Goal: Task Accomplishment & Management: Use online tool/utility

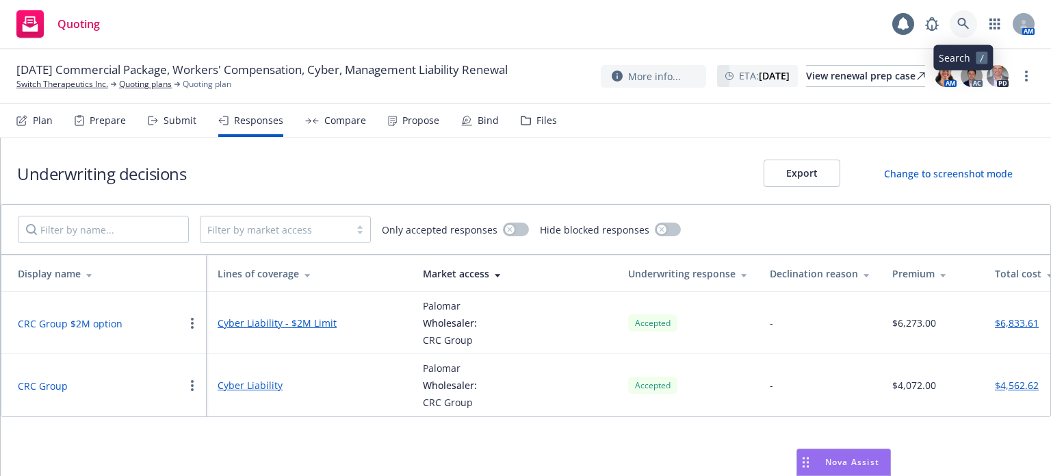
click at [968, 21] on icon at bounding box center [963, 24] width 12 height 12
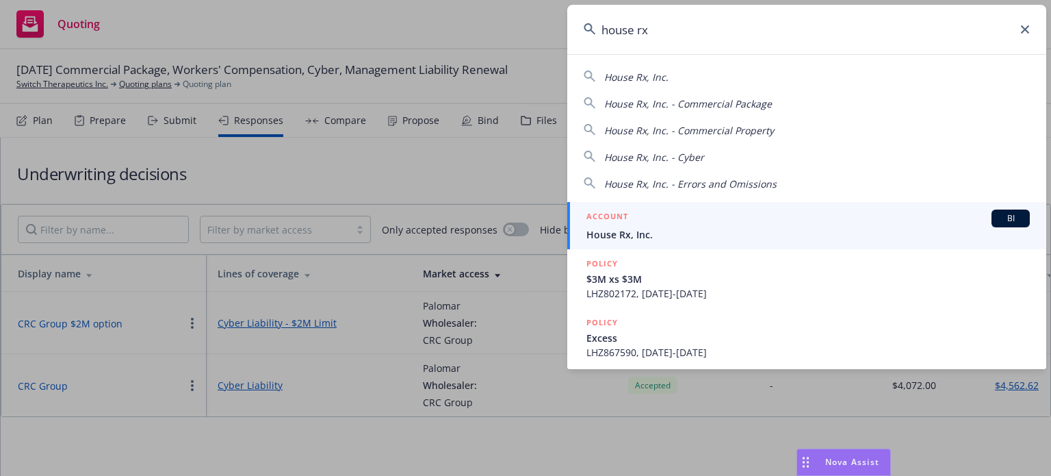
type input "house rx"
click at [631, 229] on span "House Rx, Inc." at bounding box center [807, 234] width 443 height 14
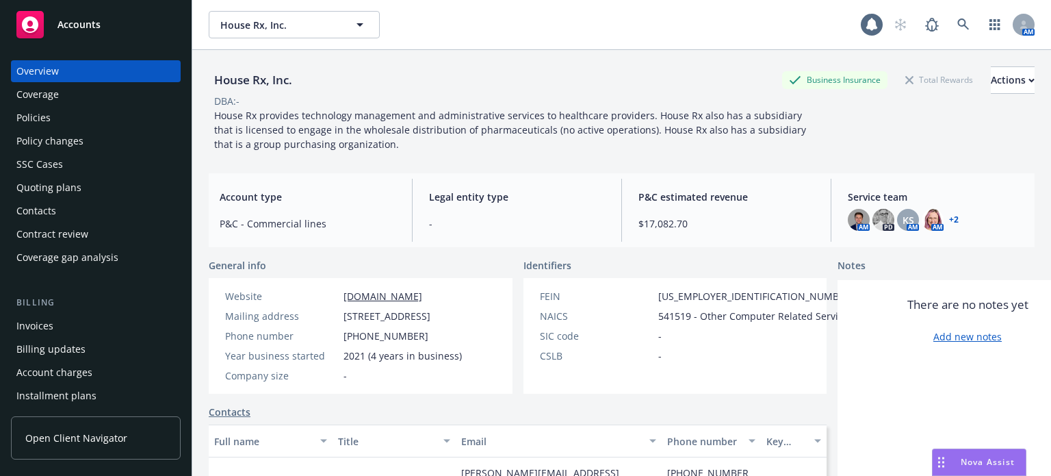
click at [60, 167] on div "SSC Cases" at bounding box center [39, 164] width 47 height 22
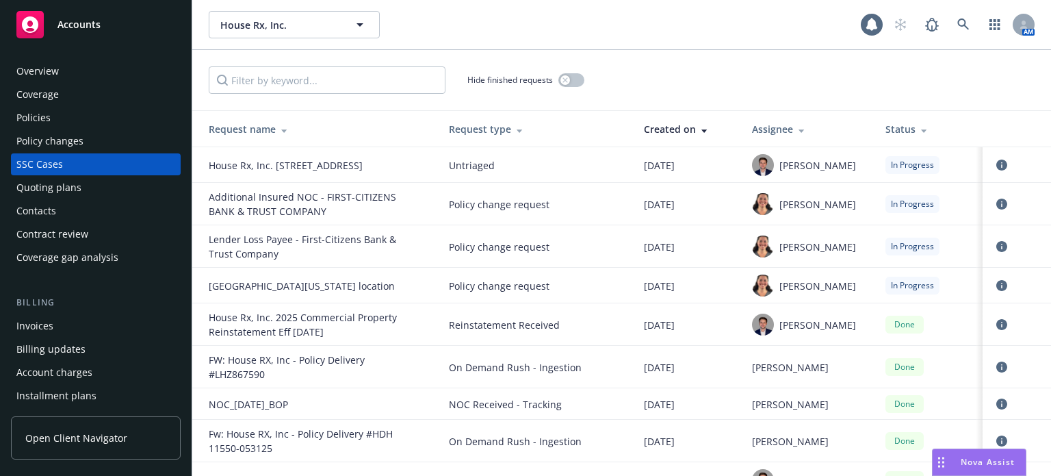
click at [144, 145] on div "Policy changes" at bounding box center [95, 141] width 159 height 22
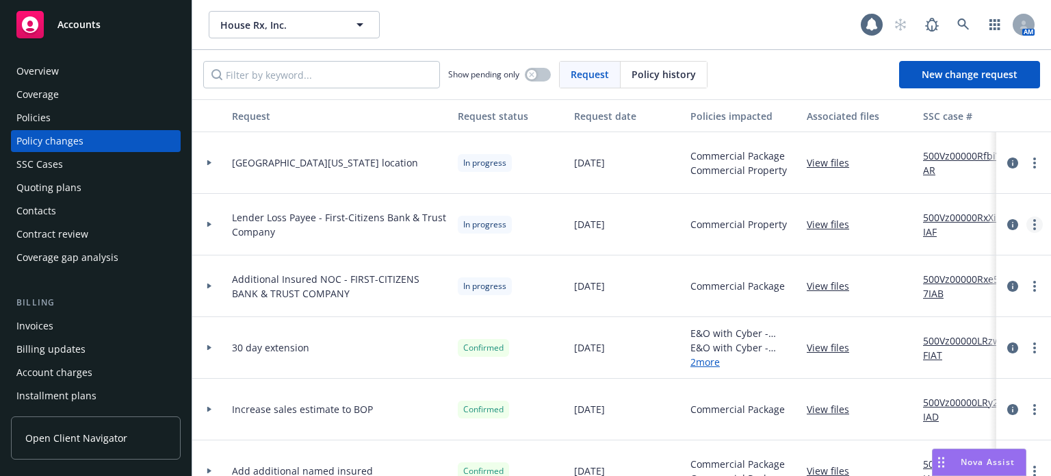
click at [1033, 224] on circle "more" at bounding box center [1034, 224] width 3 height 3
click at [745, 296] on div "Commercial Package" at bounding box center [743, 286] width 116 height 62
click at [961, 27] on icon at bounding box center [963, 24] width 12 height 12
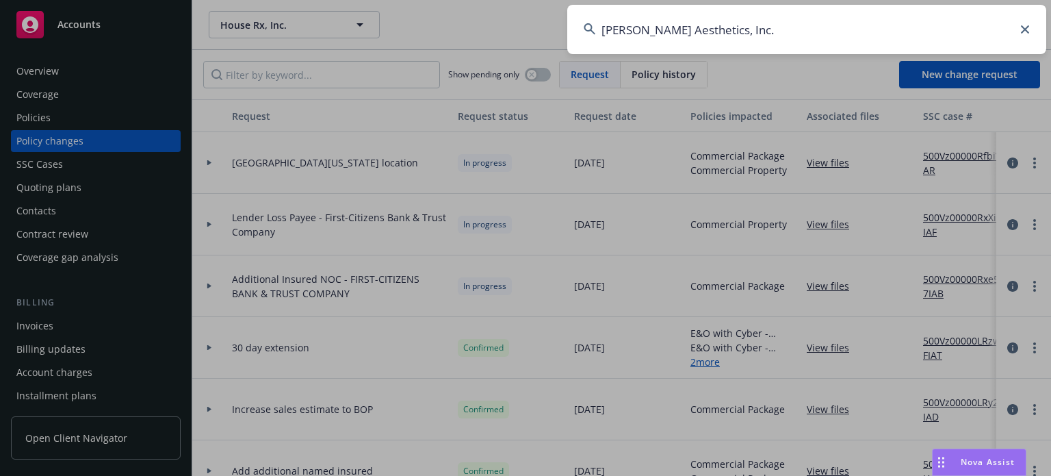
type input "Revelle Aesthetics, Inc."
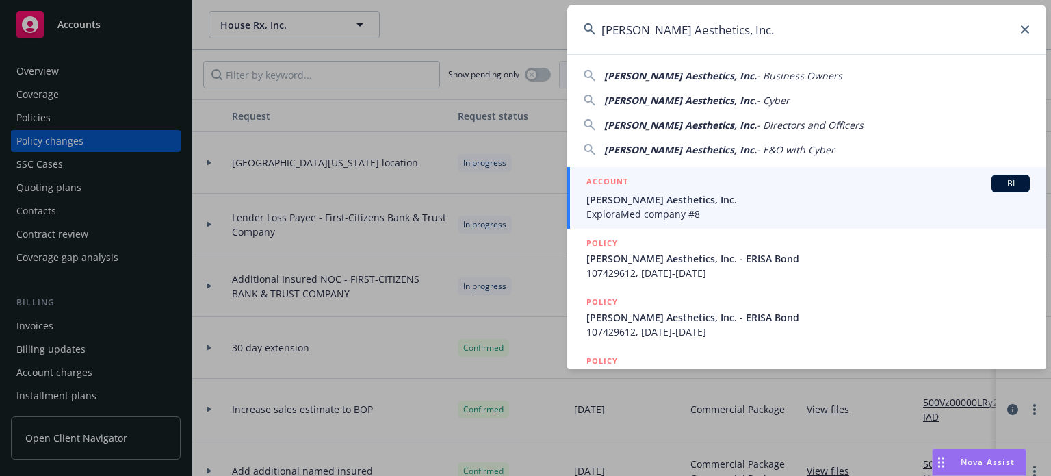
click at [651, 194] on span "Revelle Aesthetics, Inc." at bounding box center [807, 199] width 443 height 14
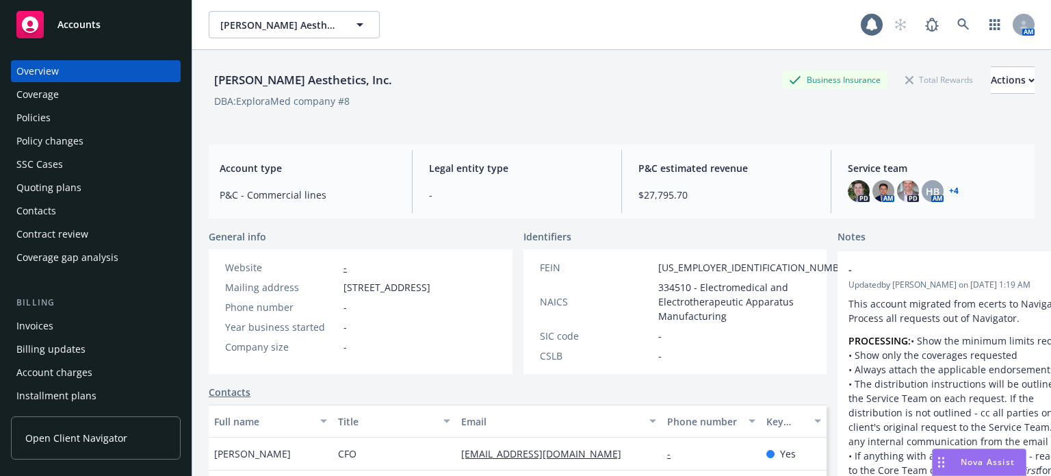
click at [92, 123] on div "Policies" at bounding box center [95, 118] width 159 height 22
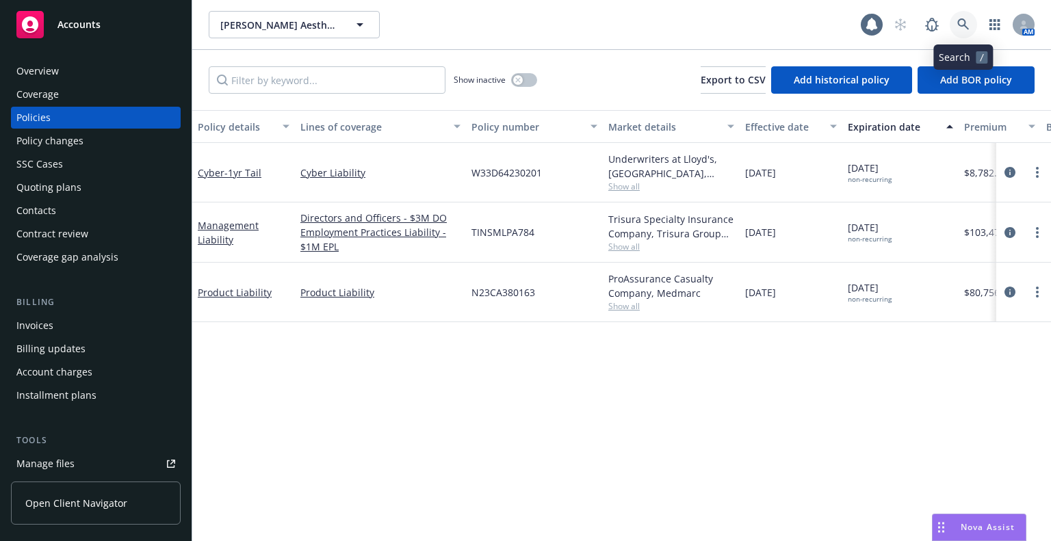
click at [964, 21] on icon at bounding box center [963, 24] width 12 height 12
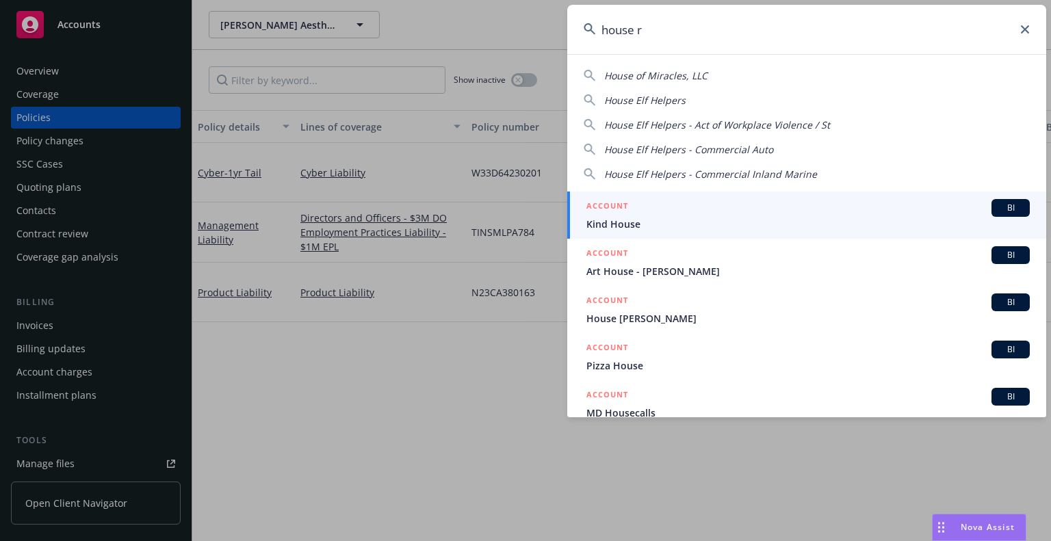
type input "house rx"
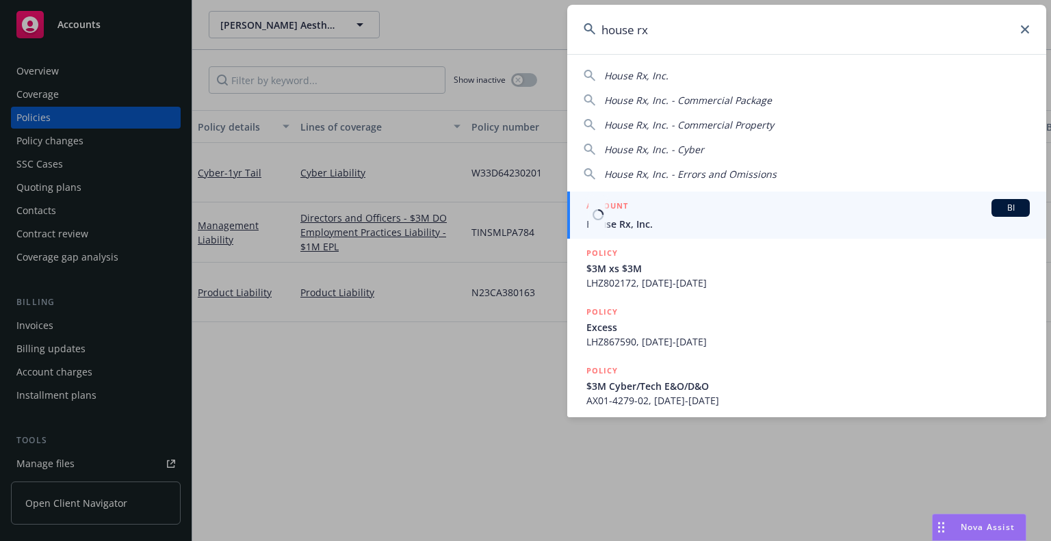
click at [676, 223] on span "House Rx, Inc." at bounding box center [807, 224] width 443 height 14
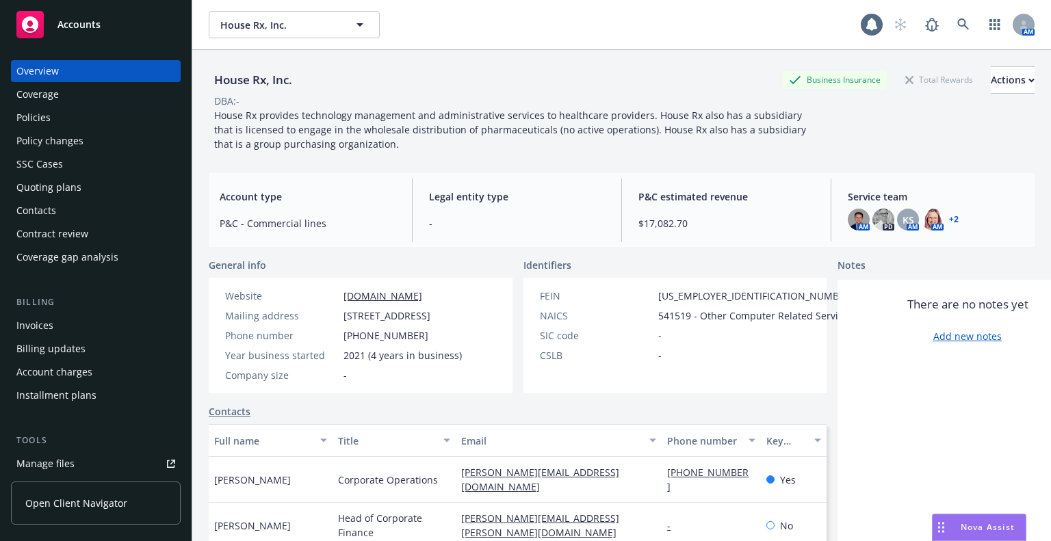
click at [115, 143] on div "Policy changes" at bounding box center [95, 141] width 159 height 22
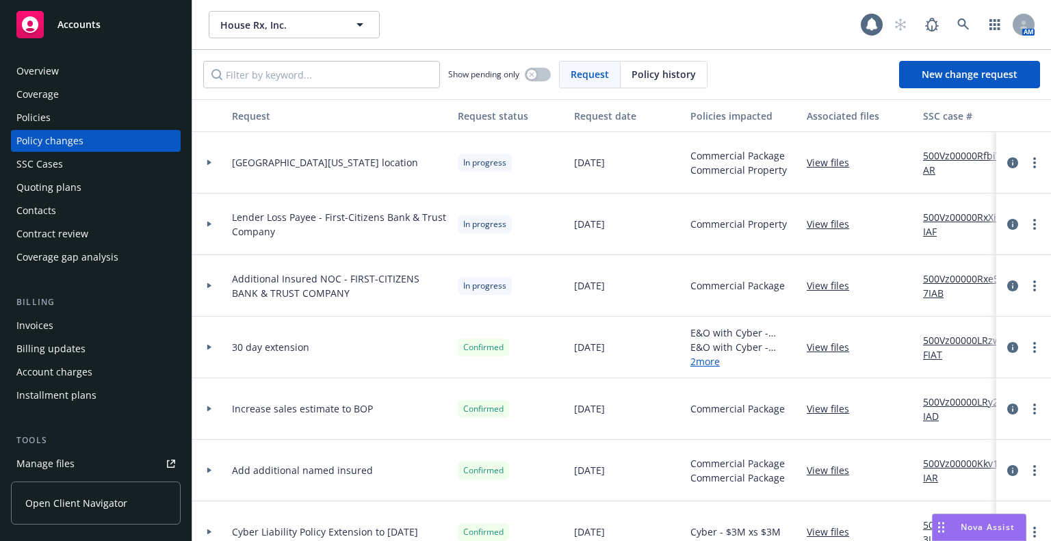
click at [828, 222] on link "View files" at bounding box center [833, 224] width 53 height 14
click at [958, 18] on icon at bounding box center [963, 24] width 12 height 12
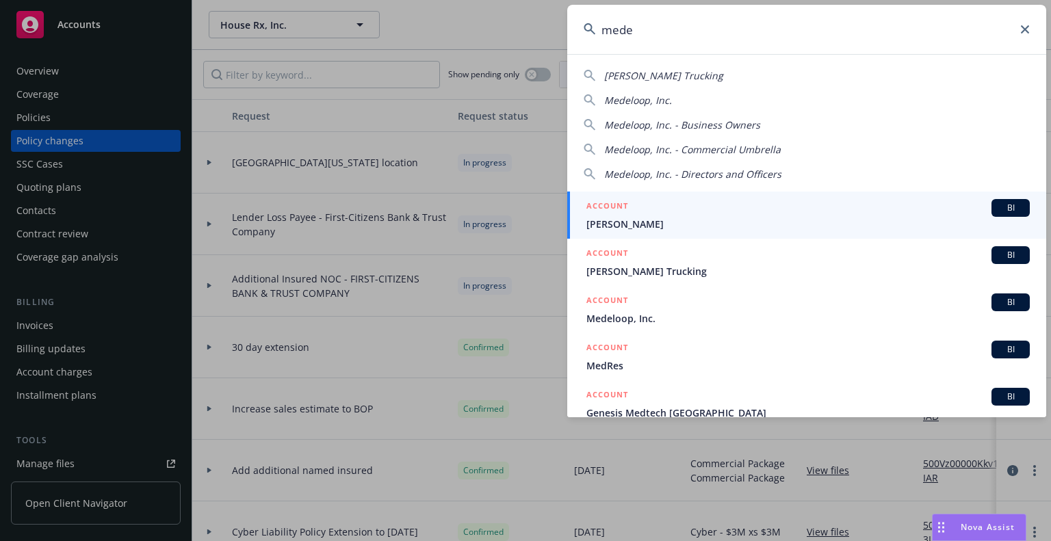
click at [727, 168] on span "Medeloop, Inc. - Directors and Officers" at bounding box center [692, 174] width 177 height 13
type input "Medeloop, Inc. - Directors and Officers"
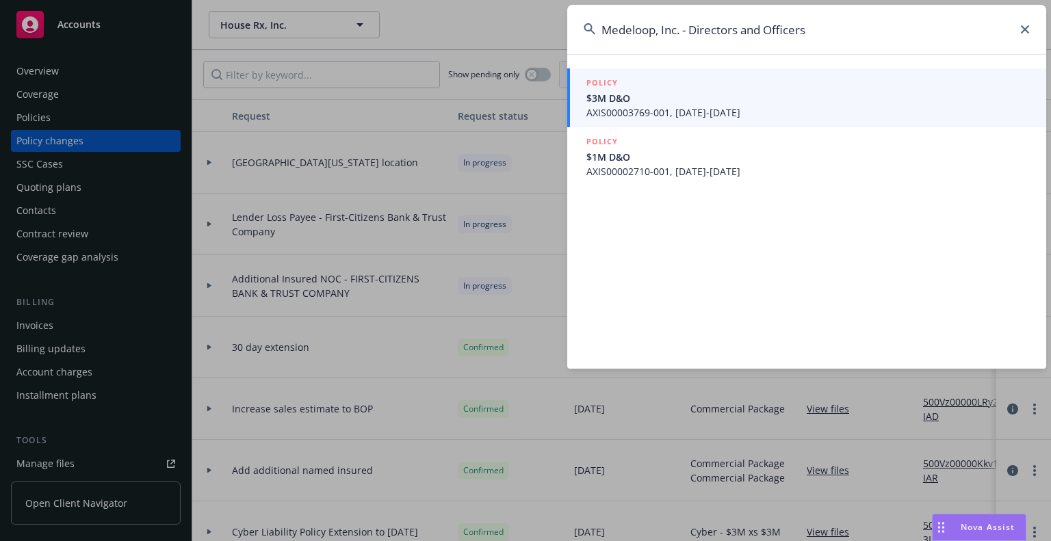
click at [642, 99] on span "$3M D&O" at bounding box center [807, 98] width 443 height 14
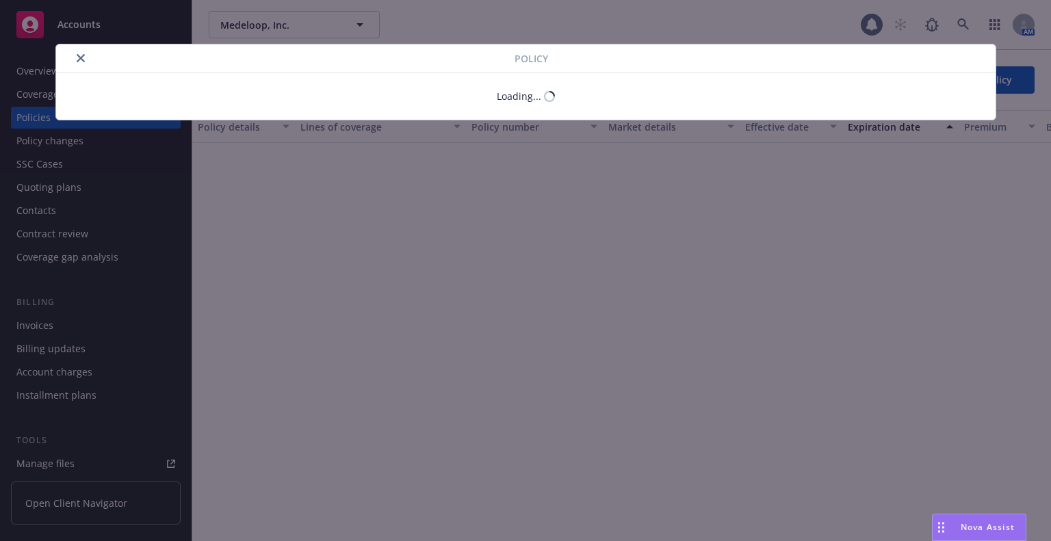
click at [103, 111] on div "Loading..." at bounding box center [526, 96] width 940 height 47
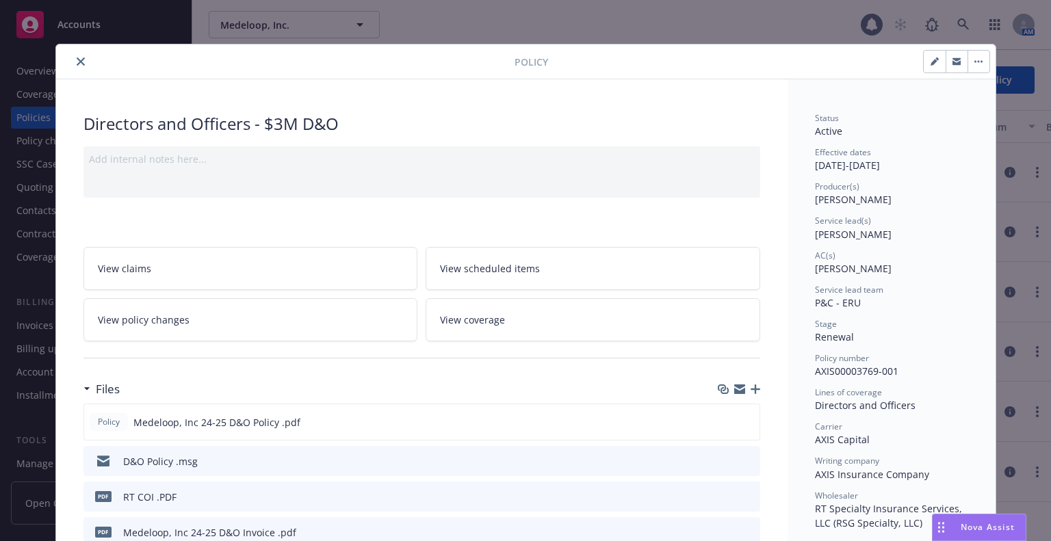
click at [77, 57] on icon "close" at bounding box center [81, 61] width 8 height 8
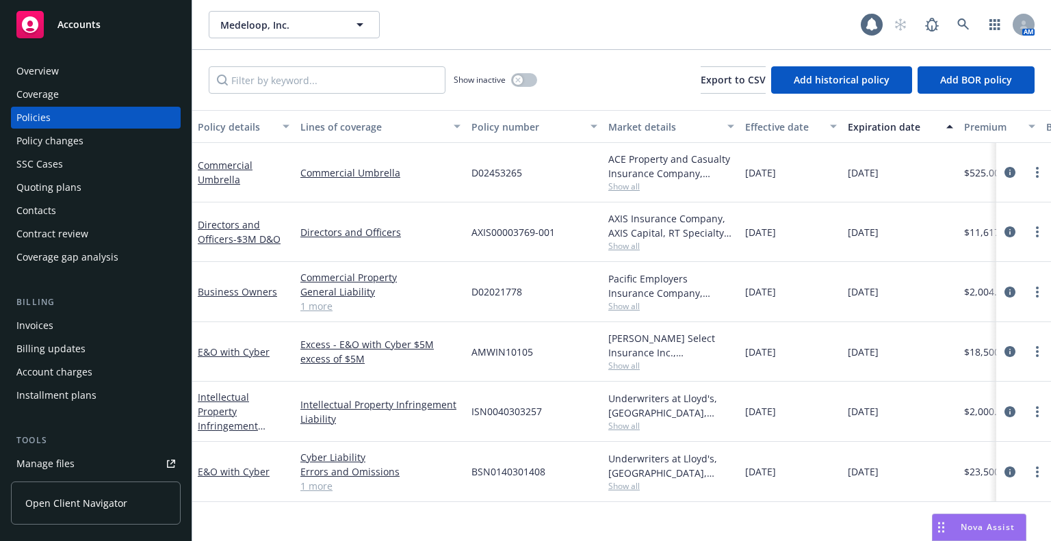
click at [41, 136] on div "Policy changes" at bounding box center [49, 141] width 67 height 22
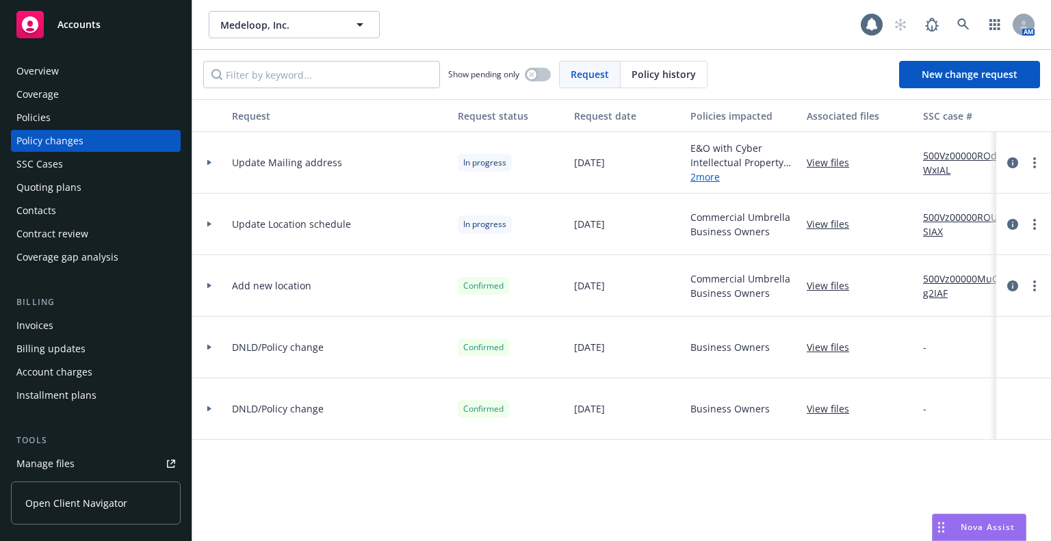
click at [827, 223] on link "View files" at bounding box center [833, 224] width 53 height 14
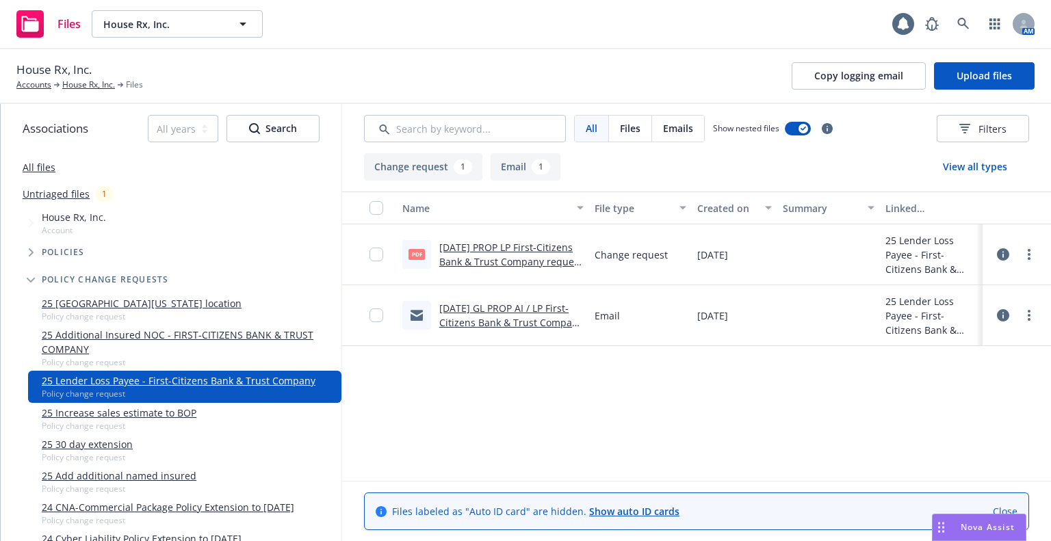
click at [519, 245] on link "9/9/2025 PROP LP First-Citizens Bank & Trust Company request to Hartford.pdf" at bounding box center [510, 262] width 143 height 42
click at [959, 83] on button "Upload files" at bounding box center [984, 75] width 101 height 27
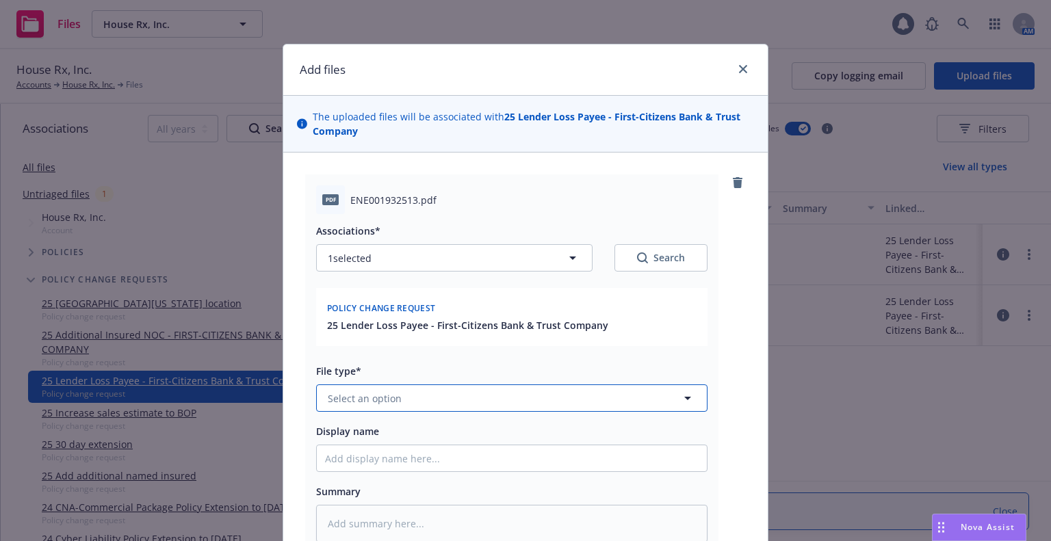
click at [424, 401] on button "Select an option" at bounding box center [511, 398] width 391 height 27
type input "change"
drag, startPoint x: 420, startPoint y: 357, endPoint x: 411, endPoint y: 426, distance: 69.7
click at [420, 357] on div "Change request" at bounding box center [512, 360] width 374 height 20
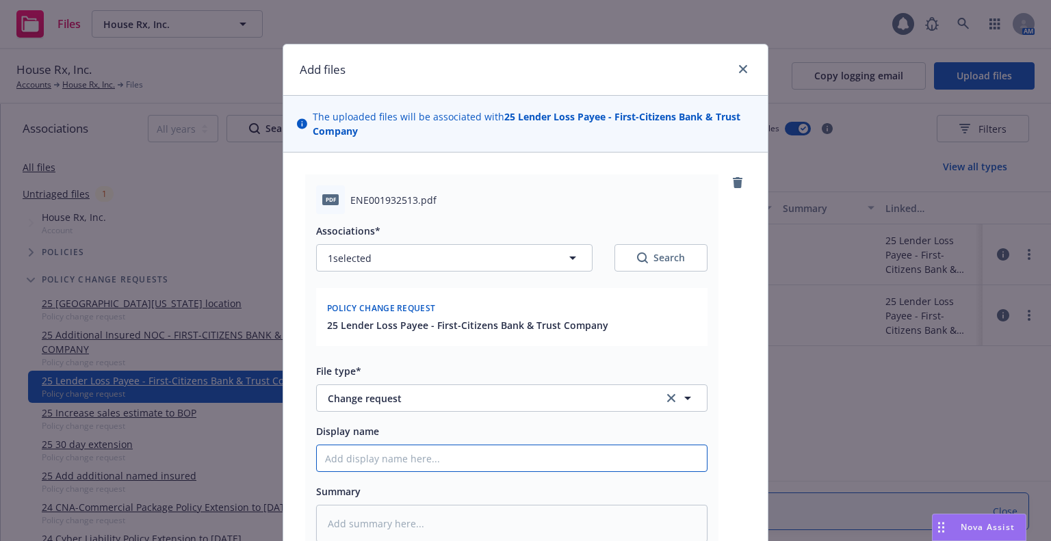
click at [419, 461] on input "Display name" at bounding box center [512, 458] width 390 height 26
type textarea "x"
type input "2"
type textarea "x"
type input "25"
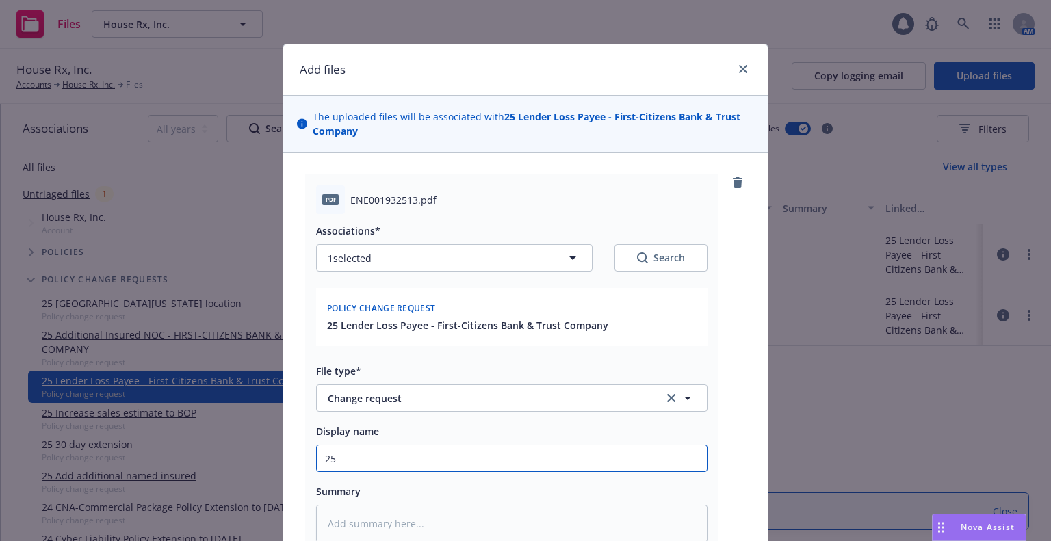
type textarea "x"
type input "25"
type textarea "x"
type input "25 P"
type textarea "x"
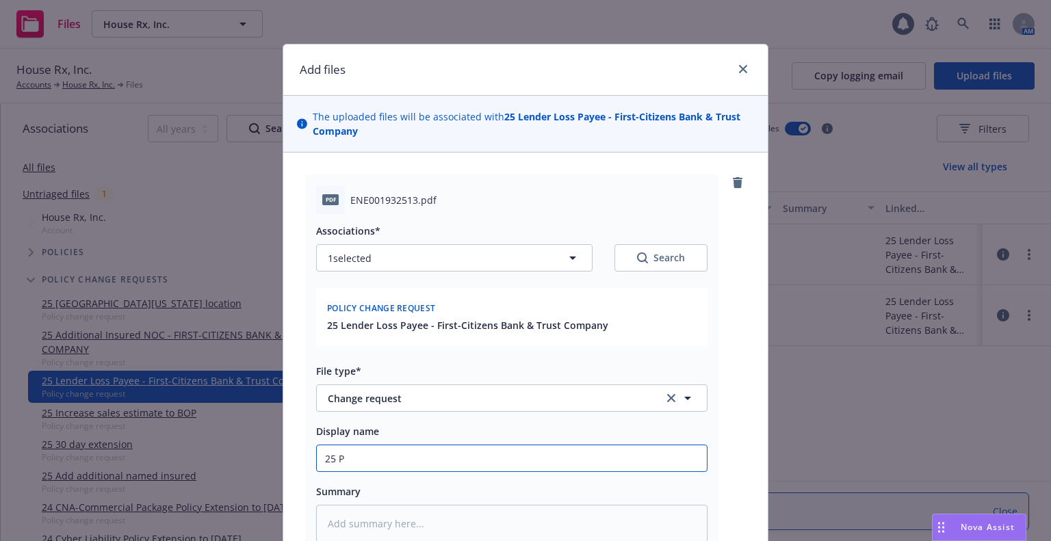
type input "25 PR"
type textarea "x"
type input "25 PRO"
type textarea "x"
type input "25 PRO"
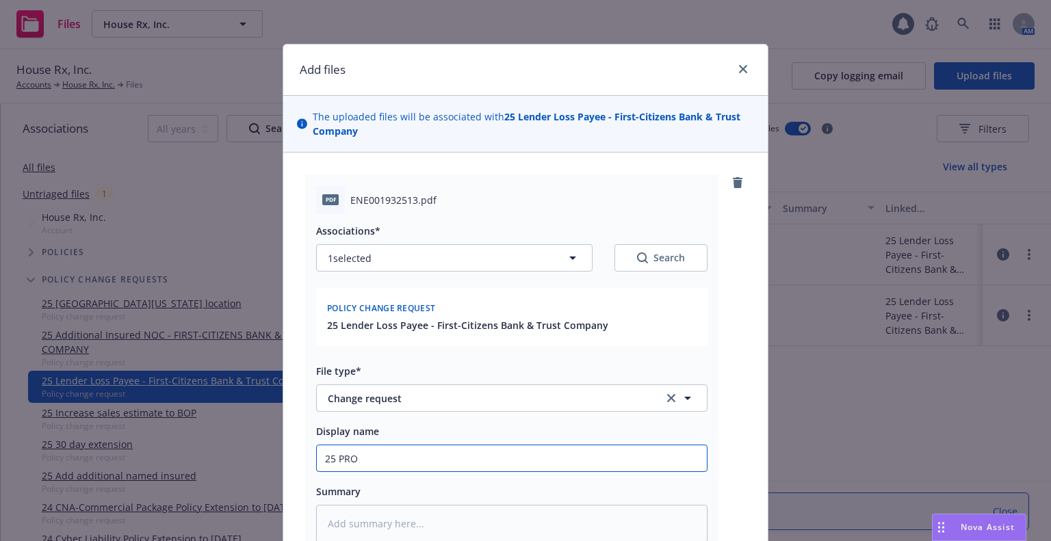
type textarea "x"
type input "25 PRO"
type textarea "x"
type input "25 PROP"
type textarea "x"
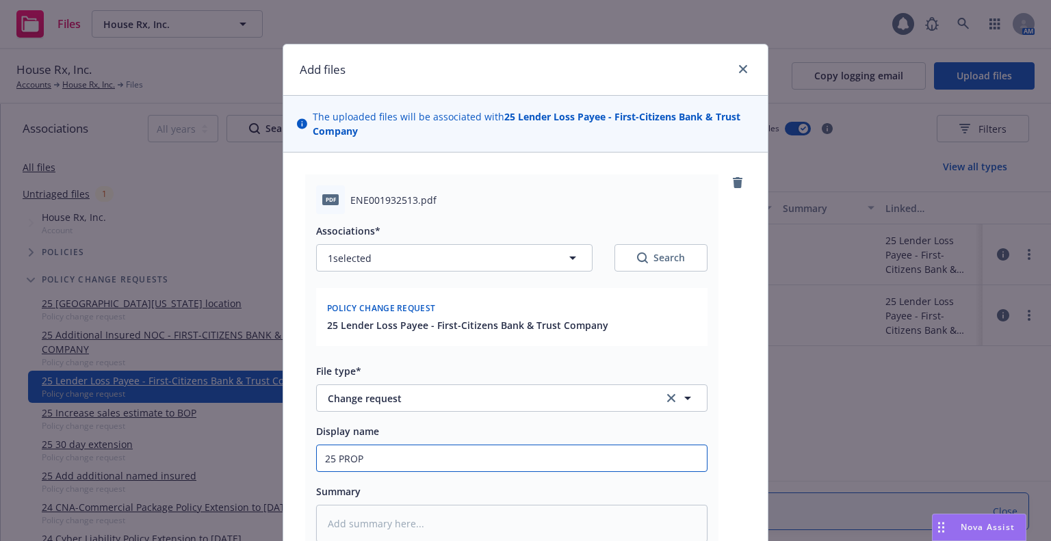
type input "25 PROP"
type textarea "x"
type input "25 PROP no"
type textarea "x"
type input "25 PROP noc"
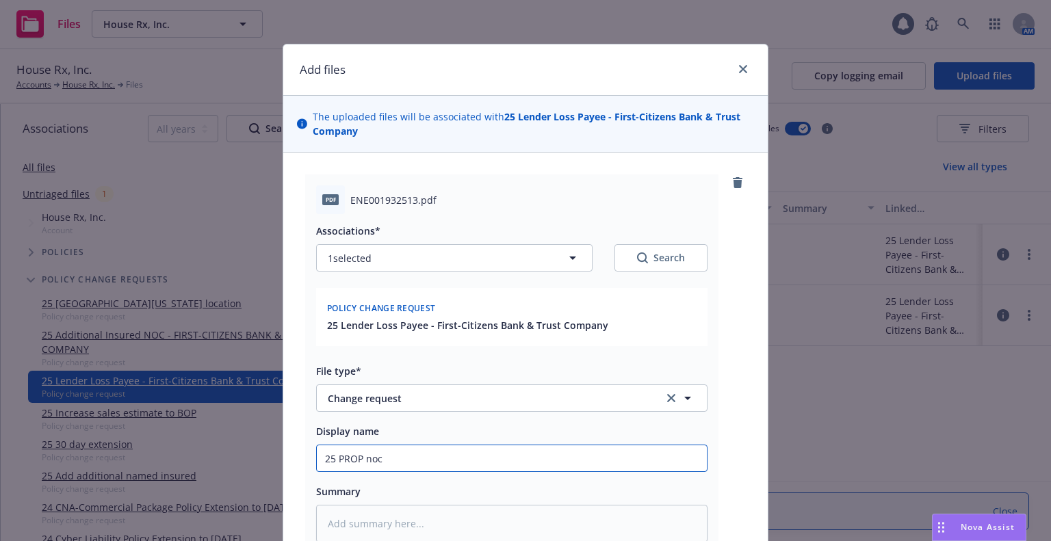
type textarea "x"
type input "25 PROP noci"
type textarea "x"
type input "25 PROP noc"
type textarea "x"
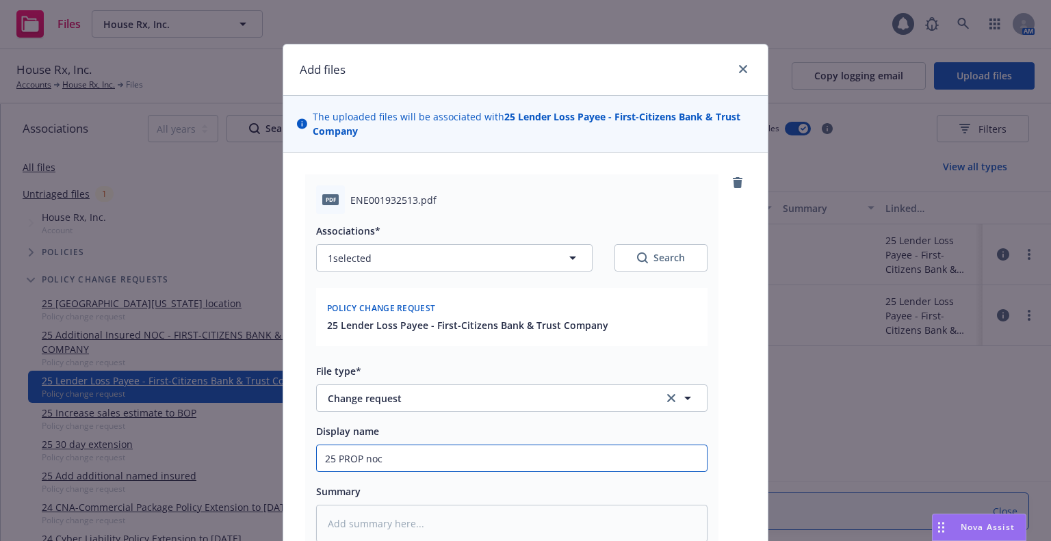
type input "25 PROP no"
type textarea "x"
type input "25 PROP not"
type textarea "x"
type input "25 PROP noti"
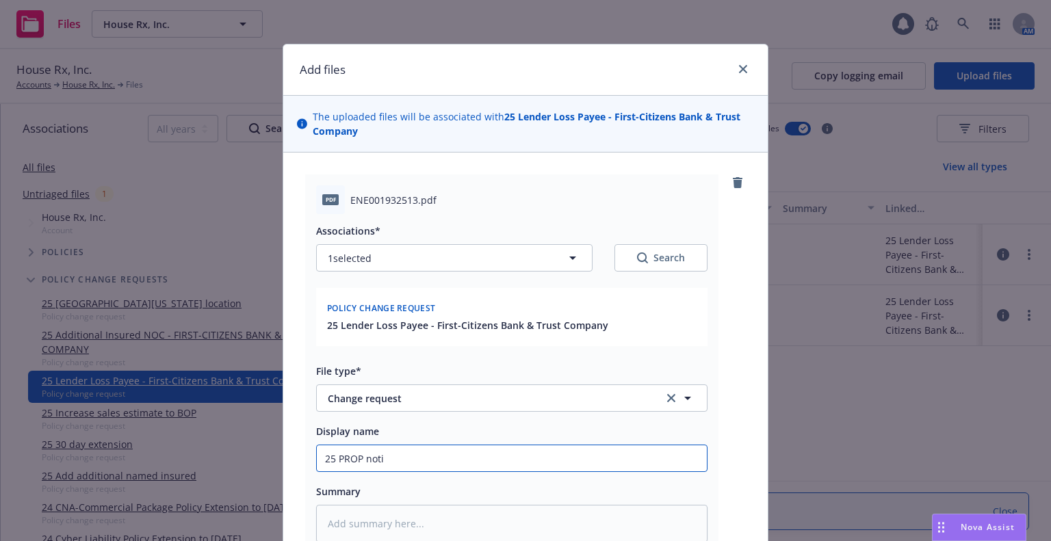
type textarea "x"
type input "25 PROP notic"
type textarea "x"
type input "25 PROP notice"
type textarea "x"
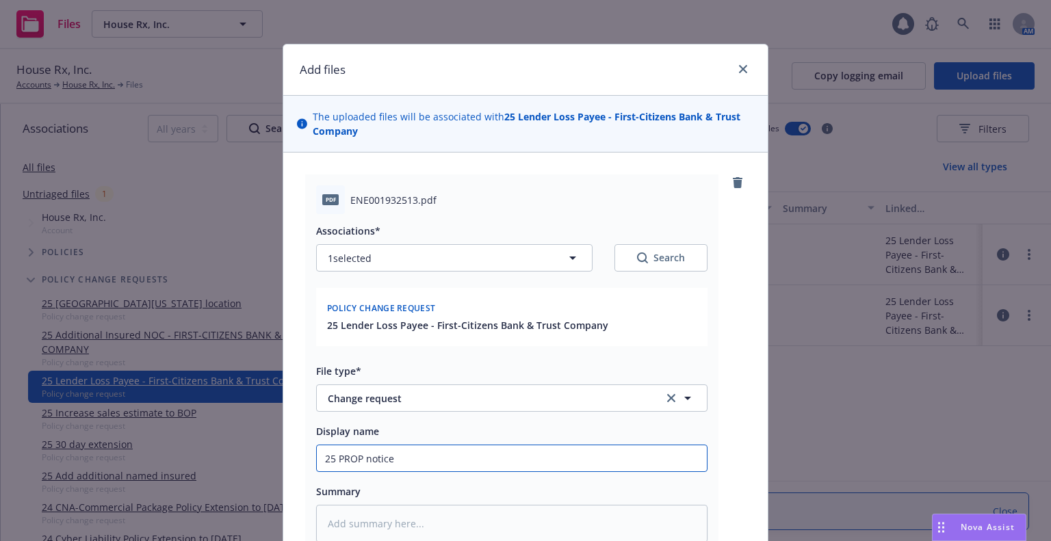
type input "25 PROP notice o"
type textarea "x"
type input "25 PROP notice of"
type textarea "x"
type input "25 PROP notice of c"
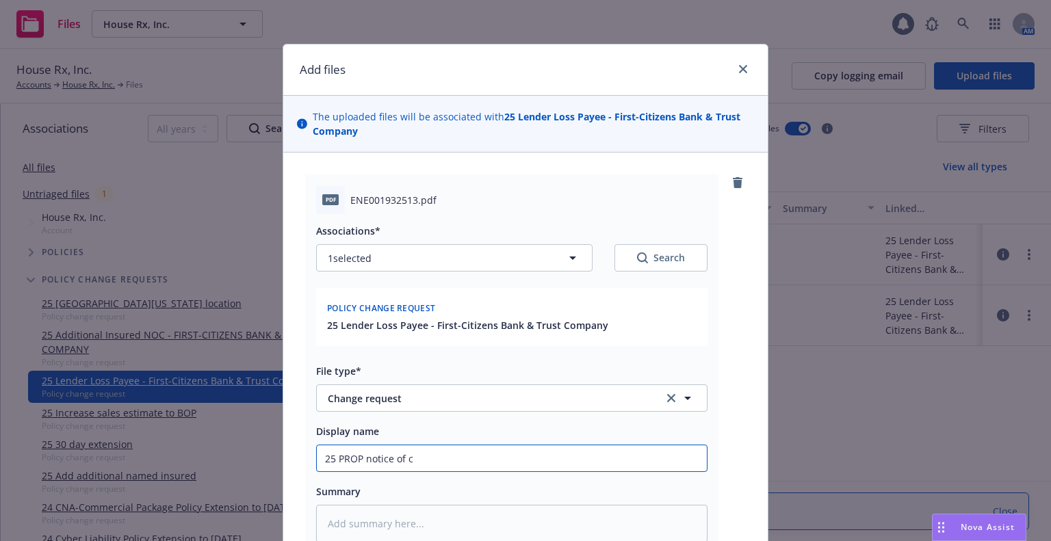
type textarea "x"
type input "25 PROP notice of ca"
type textarea "x"
type input "25 PROP notice of can"
type textarea "x"
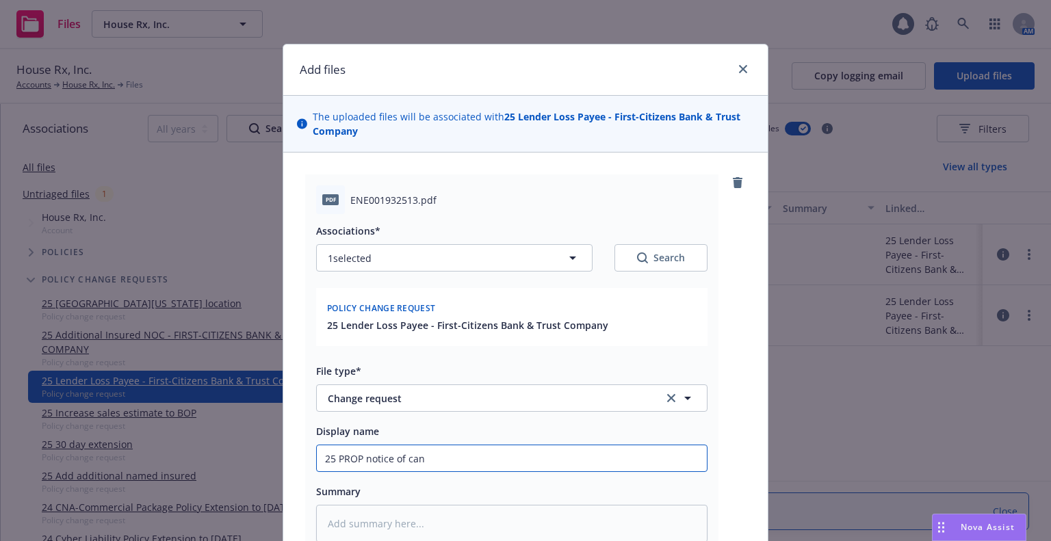
type input "25 PROP notice of canc"
type textarea "x"
type input "25 PROP notice of cancel"
type textarea "x"
type input "25 PROP notice of cancell"
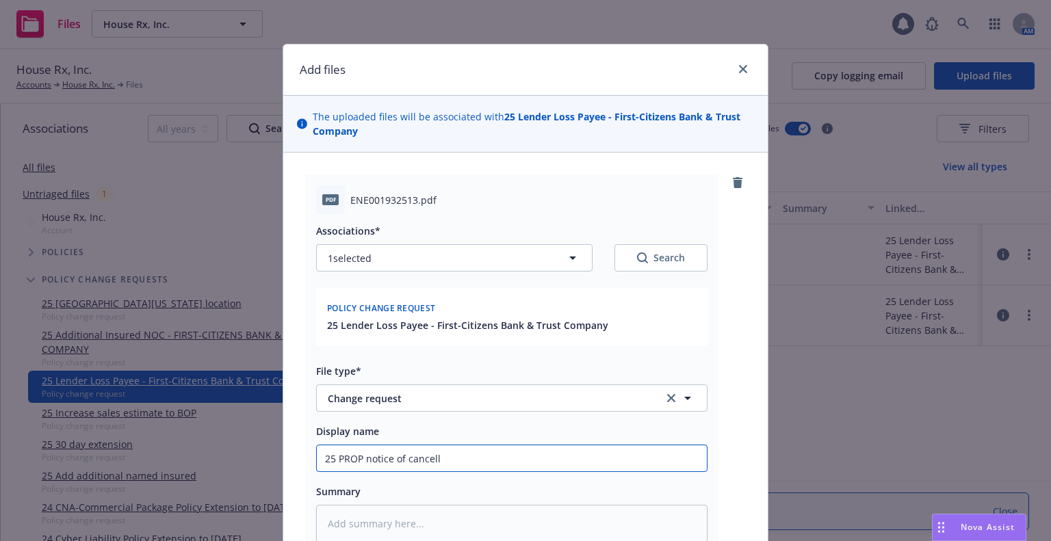
type textarea "x"
type input "25 PROP notice of cancella"
type textarea "x"
type input "25 PROP notice of cancellat"
type textarea "x"
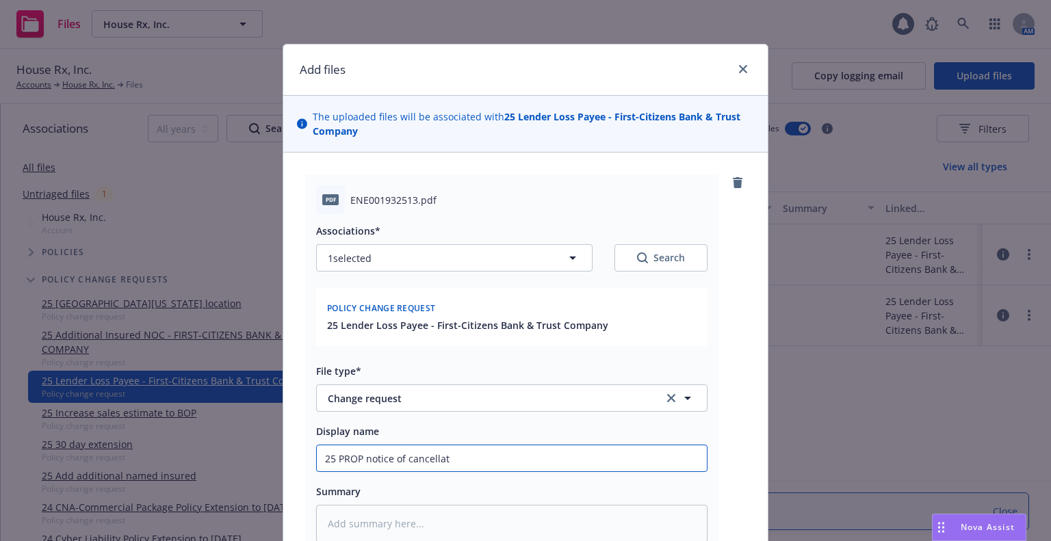
type input "25 PROP notice of cancellati"
type textarea "x"
type input "25 PROP notice of cancellatio"
type textarea "x"
type input "25 PROP notice of cancellation"
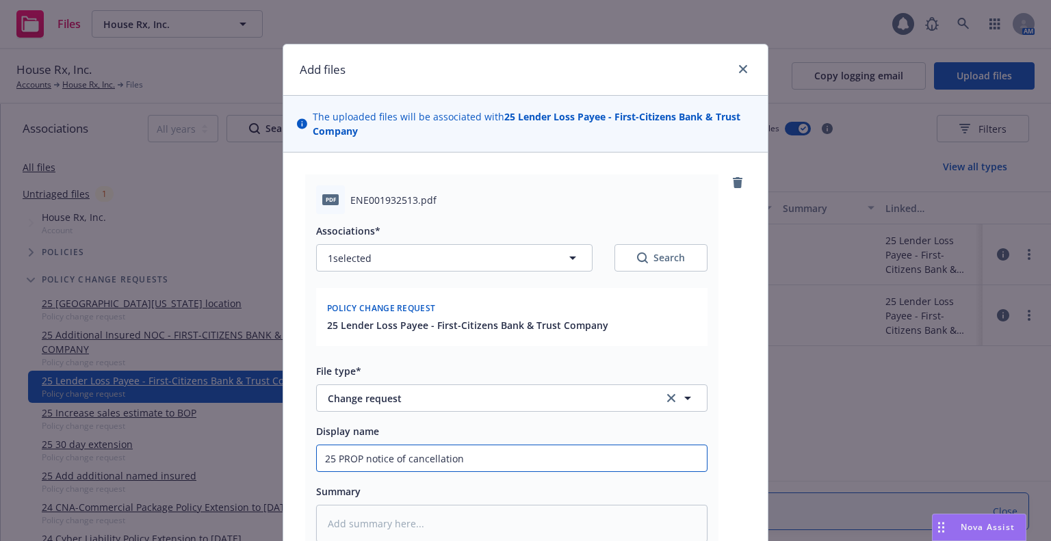
type textarea "x"
type input "25 PROP notice of cancellation"
type textarea "x"
type input "25 PROP notice of cancellation c"
type textarea "x"
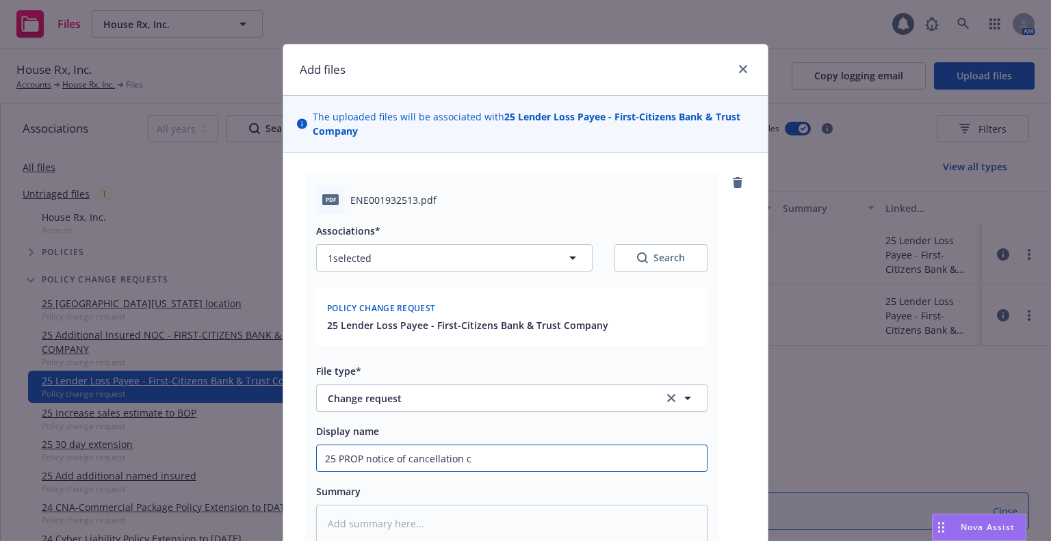
type input "25 PROP notice of cancellation ch"
type textarea "x"
type input "25 PROP notice of cancellation chan"
type textarea "x"
type input "25 PROP notice of cancellation chang"
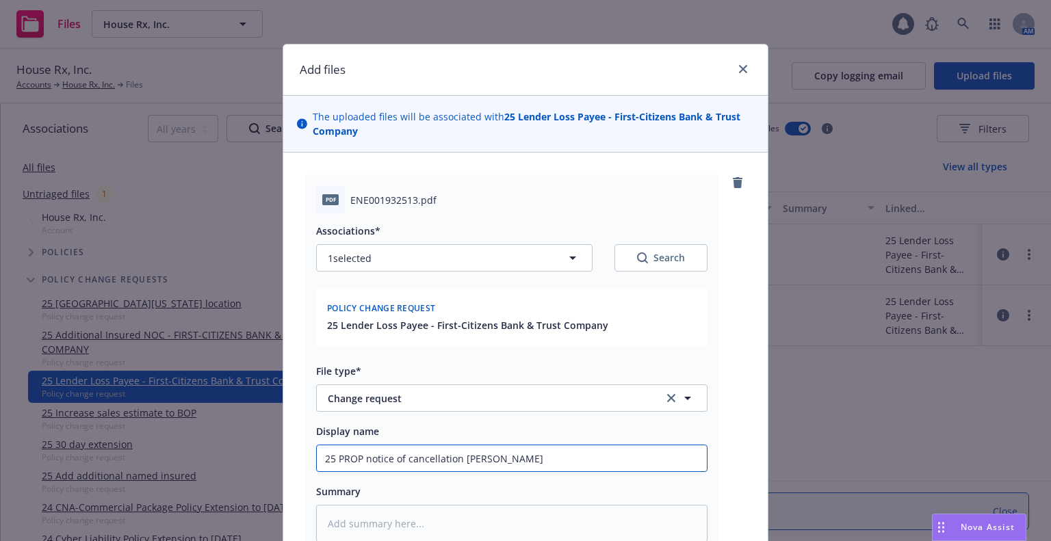
type textarea "x"
type input "25 PROP notice of cancellation change"
type textarea "x"
type input "25 PROP notice of cancellation change r"
type textarea "x"
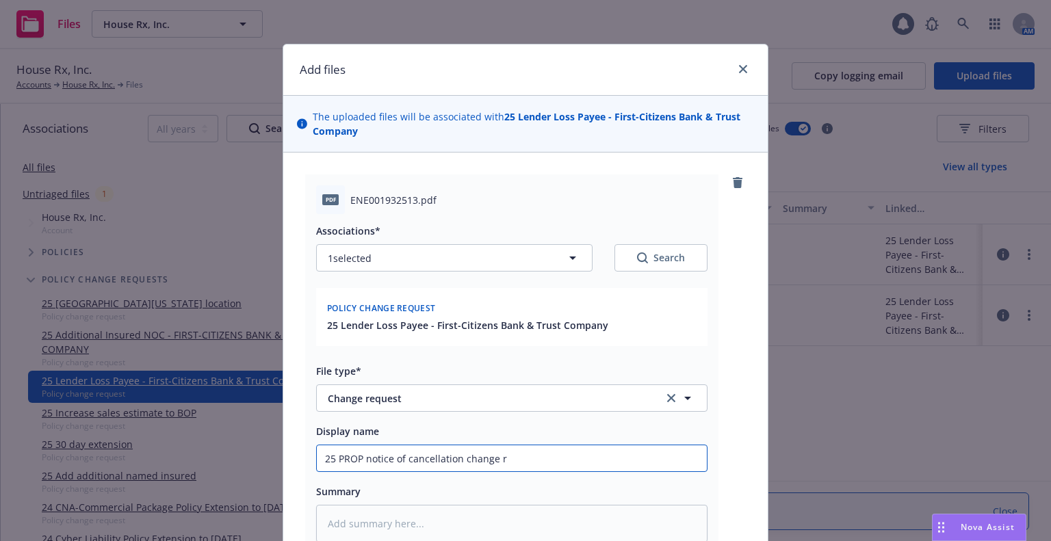
type input "25 PROP notice of cancellation change re"
type textarea "x"
type input "25 PROP notice of cancellation change reque"
type textarea "x"
type input "25 PROP notice of cancellation change request"
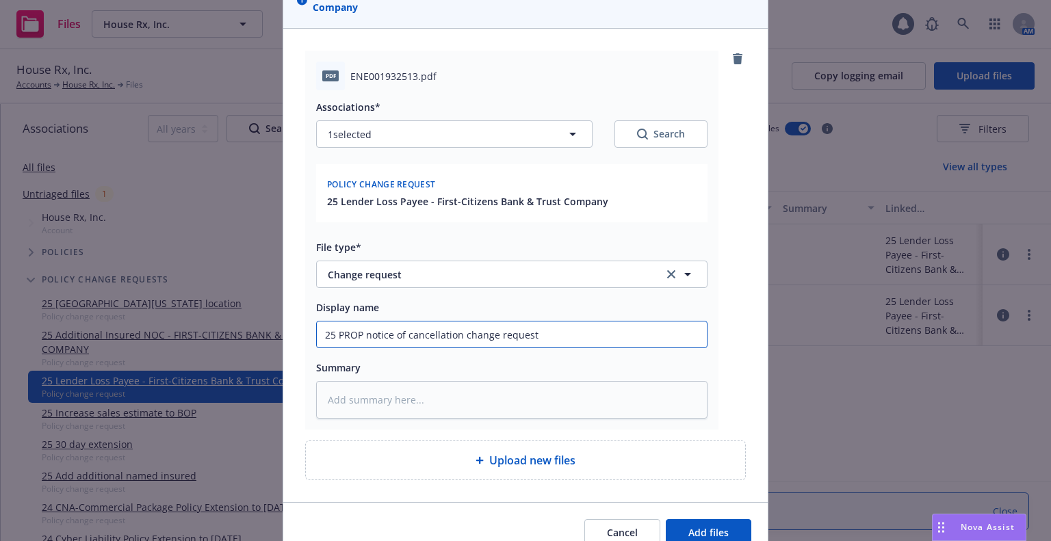
scroll to position [189, 0]
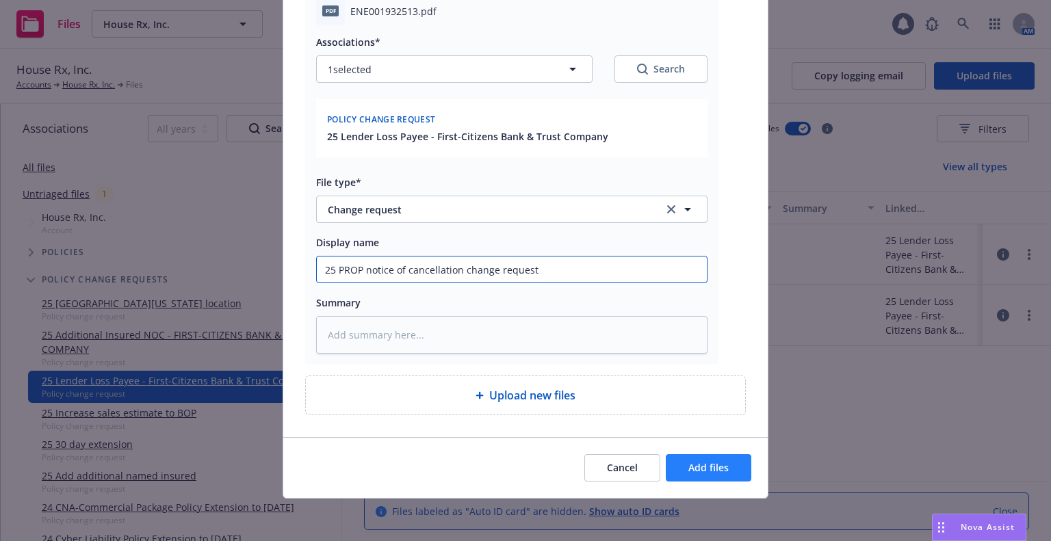
type textarea "x"
type input "25 PROP notice of cancellation change request"
type textarea "x"
type input "25 PROP notice of cancellation change request H"
type textarea "x"
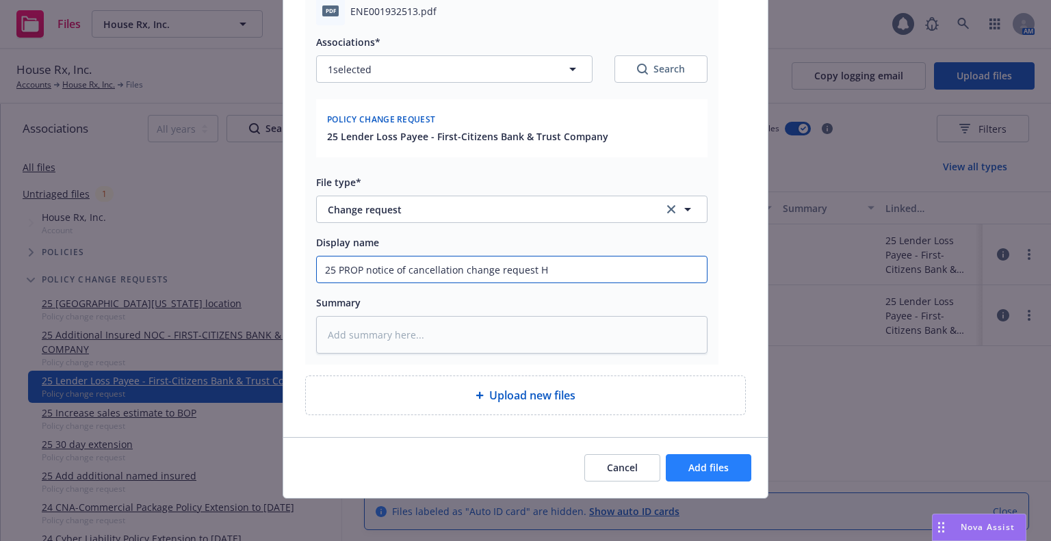
type input "25 PROP notice of cancellation change request Ha"
type textarea "x"
type input "25 PROP notice of cancellation change request Har"
type textarea "x"
type input "25 PROP notice of cancellation change request Hart"
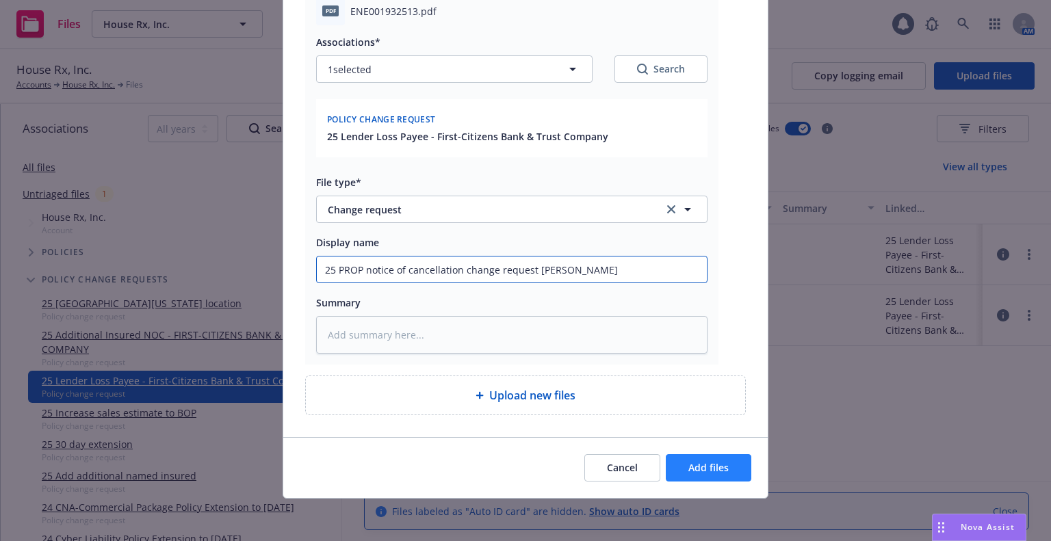
type textarea "x"
type input "25 PROP notice of cancellation change request Hartfo"
type textarea "x"
type input "25 PROP notice of cancellation change request Hartfor"
type textarea "x"
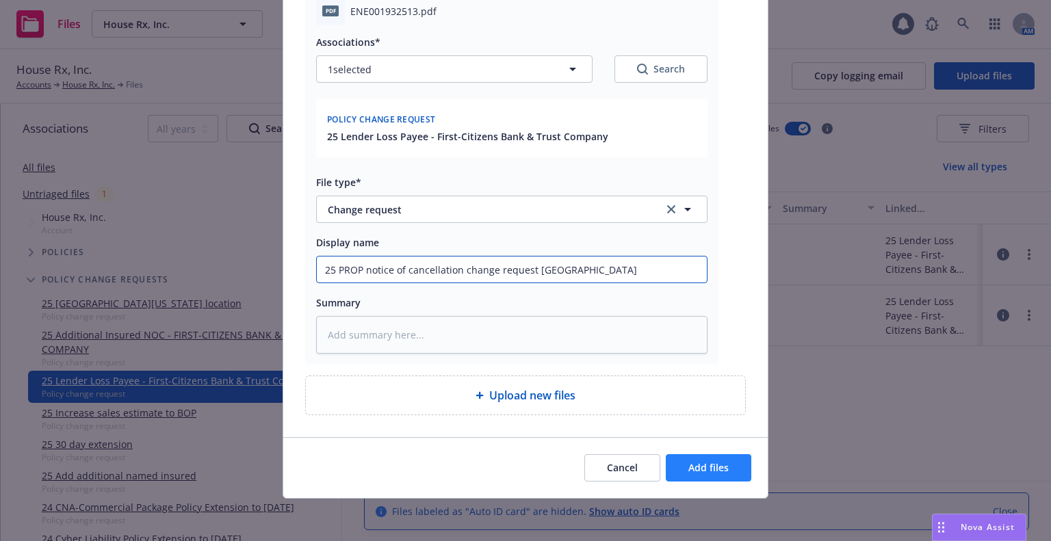
type input "25 PROP notice of cancellation change request Hartford"
click at [682, 469] on button "Add files" at bounding box center [709, 467] width 86 height 27
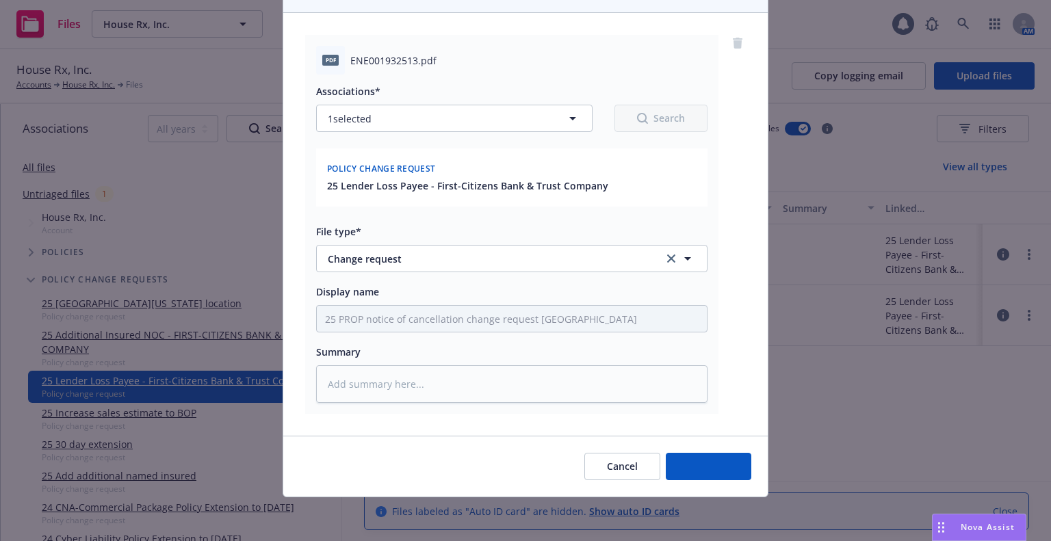
scroll to position [139, 0]
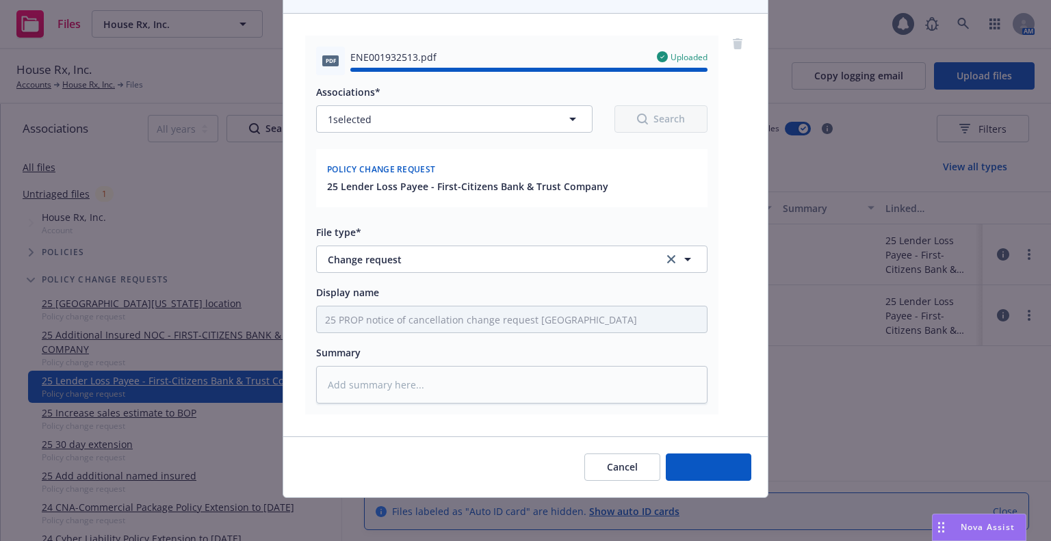
type textarea "x"
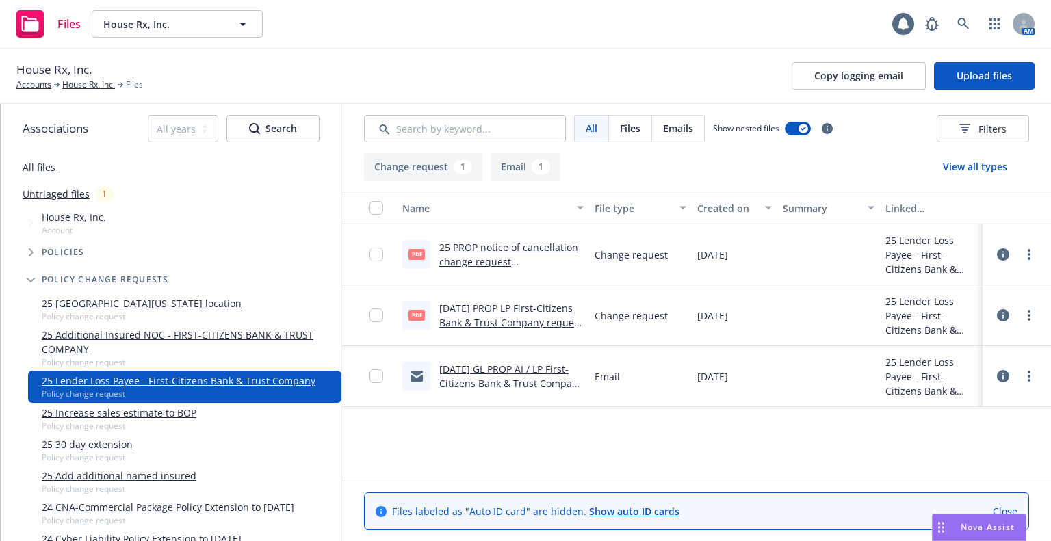
click at [55, 194] on link "Untriaged files" at bounding box center [56, 194] width 67 height 14
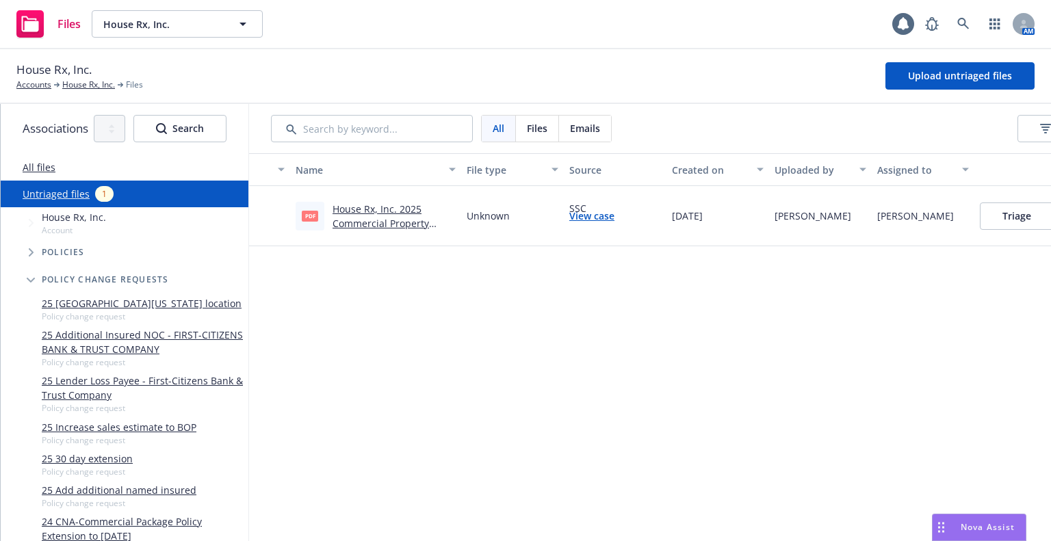
click at [354, 222] on link "House Rx, Inc. 2025 Commercial Property Endorsement #001.pdf" at bounding box center [385, 224] width 105 height 42
click at [1024, 211] on button "Triage" at bounding box center [1017, 216] width 74 height 27
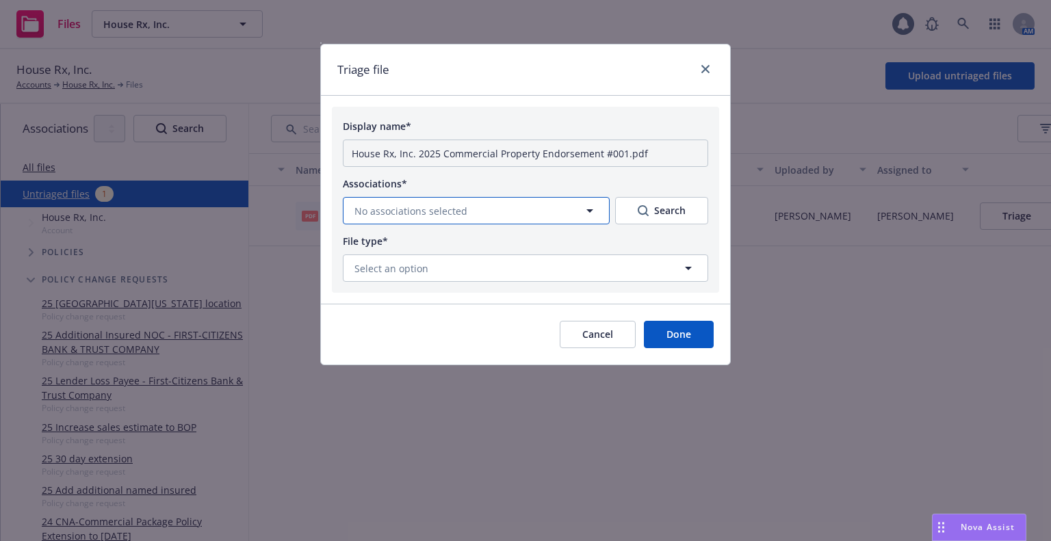
click at [489, 218] on button "No associations selected" at bounding box center [476, 210] width 267 height 27
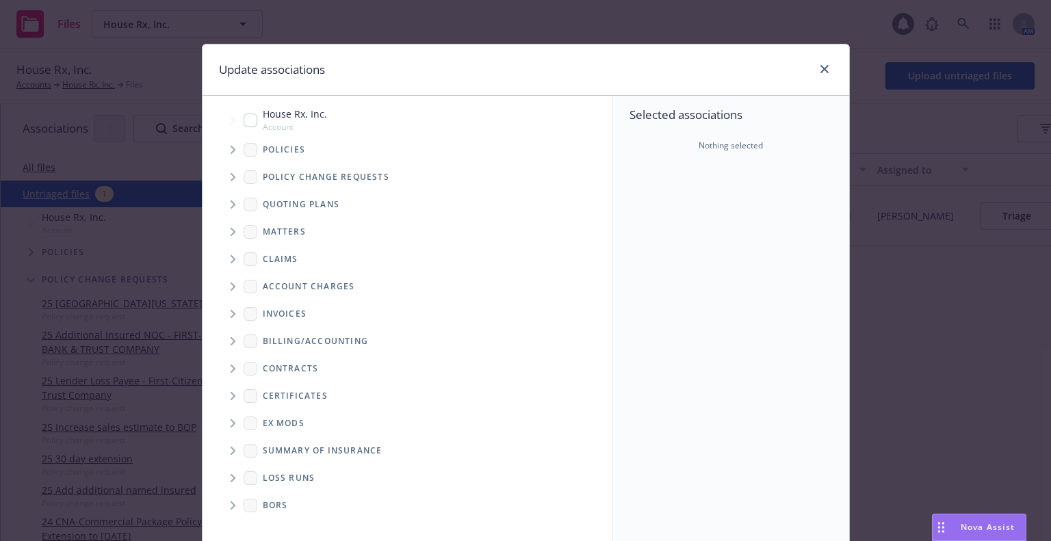
click at [231, 175] on icon "Tree Example" at bounding box center [233, 177] width 5 height 8
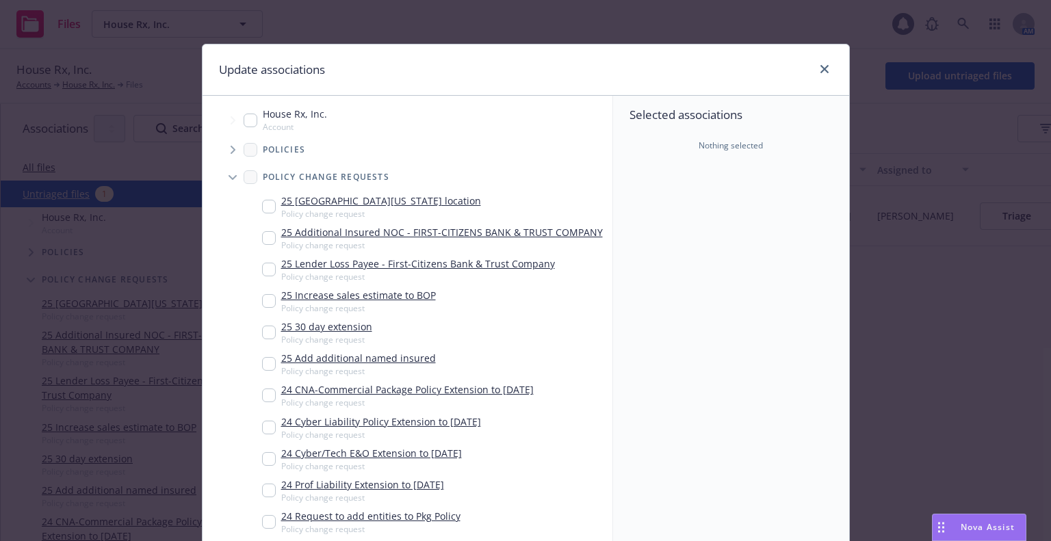
click at [262, 265] on input "Tree Example" at bounding box center [269, 270] width 14 height 14
checkbox input "true"
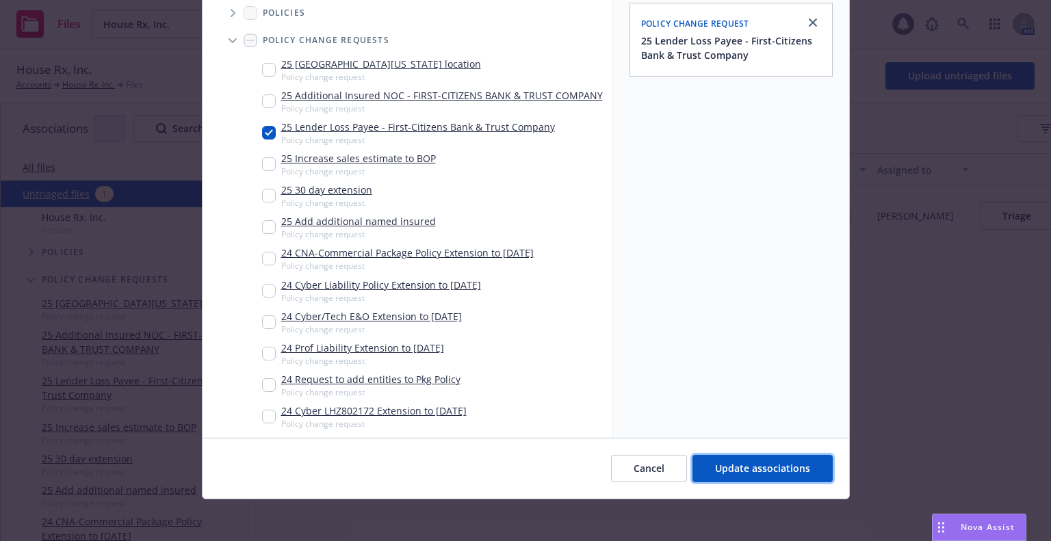
click at [786, 474] on span "Update associations" at bounding box center [762, 468] width 95 height 13
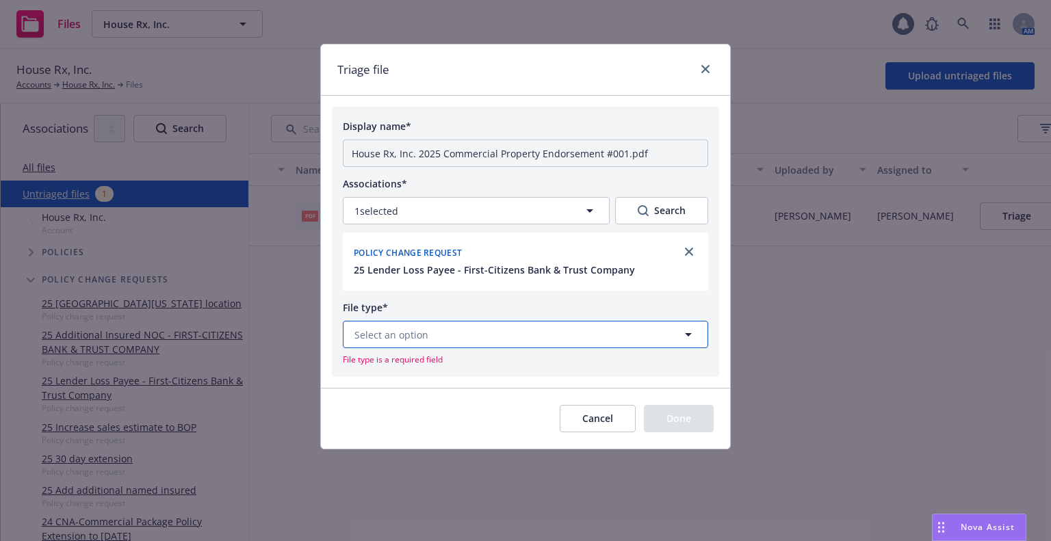
click at [478, 347] on button "Select an option" at bounding box center [525, 334] width 365 height 27
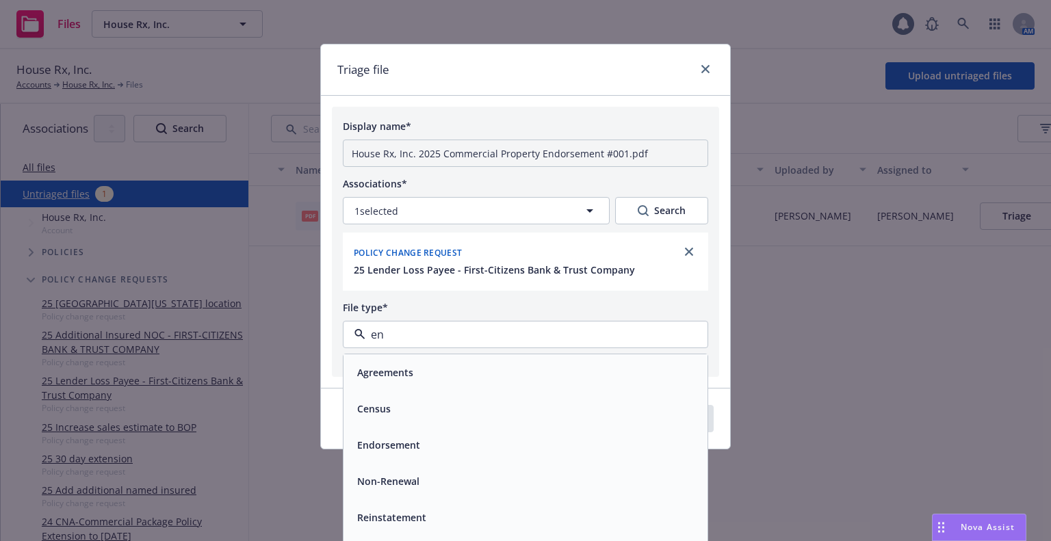
type input "end"
click at [465, 359] on div "Endorsement" at bounding box center [526, 372] width 364 height 36
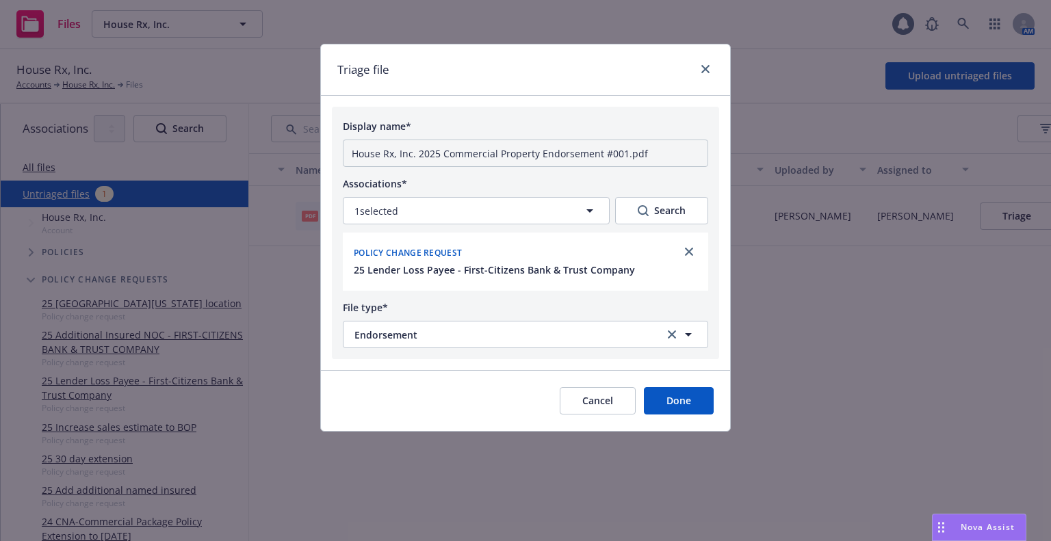
click at [671, 402] on button "Done" at bounding box center [679, 400] width 70 height 27
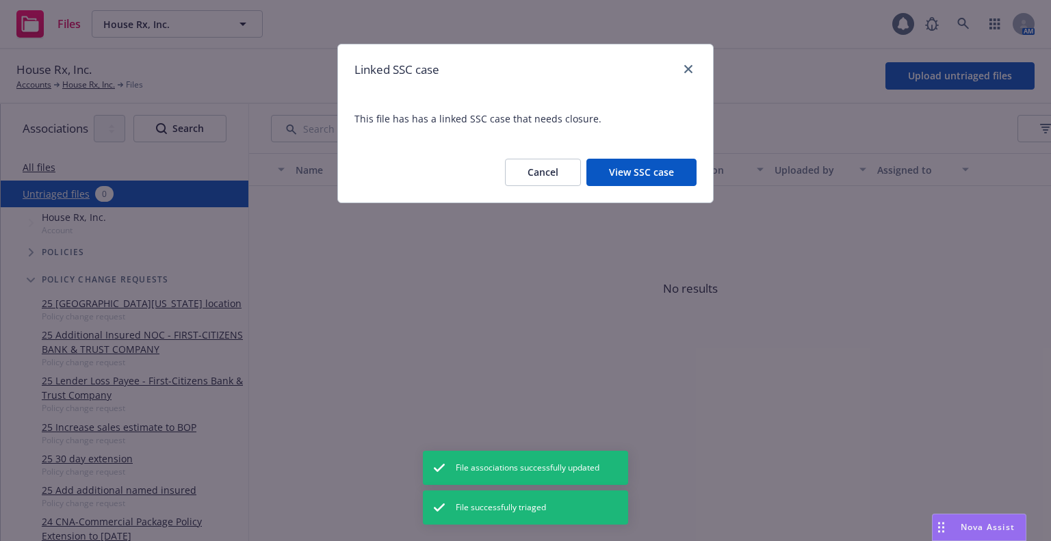
click at [641, 169] on button "View SSC case" at bounding box center [641, 172] width 110 height 27
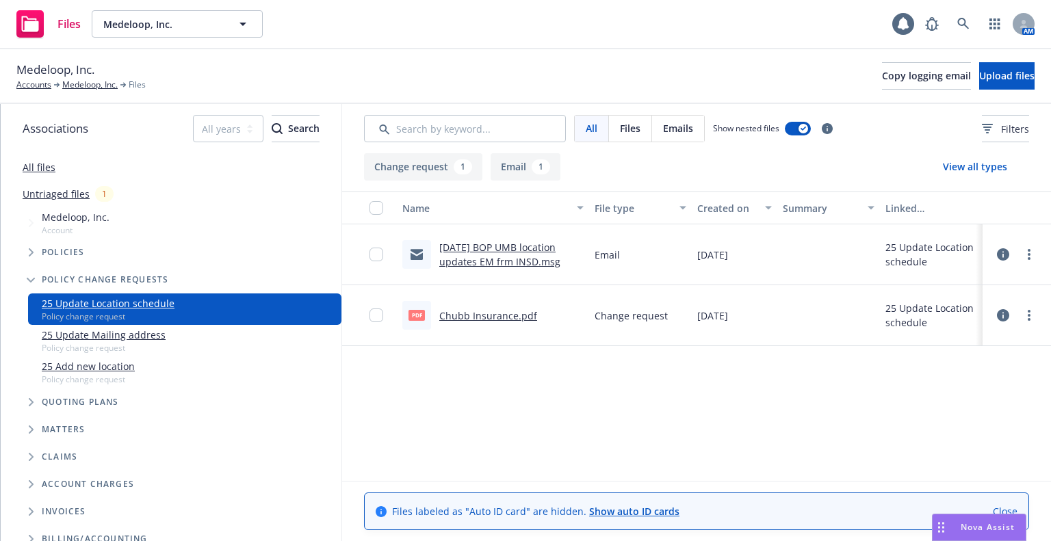
click at [523, 312] on link "Chubb Insurance.pdf" at bounding box center [488, 315] width 98 height 13
click at [966, 22] on icon at bounding box center [963, 24] width 12 height 12
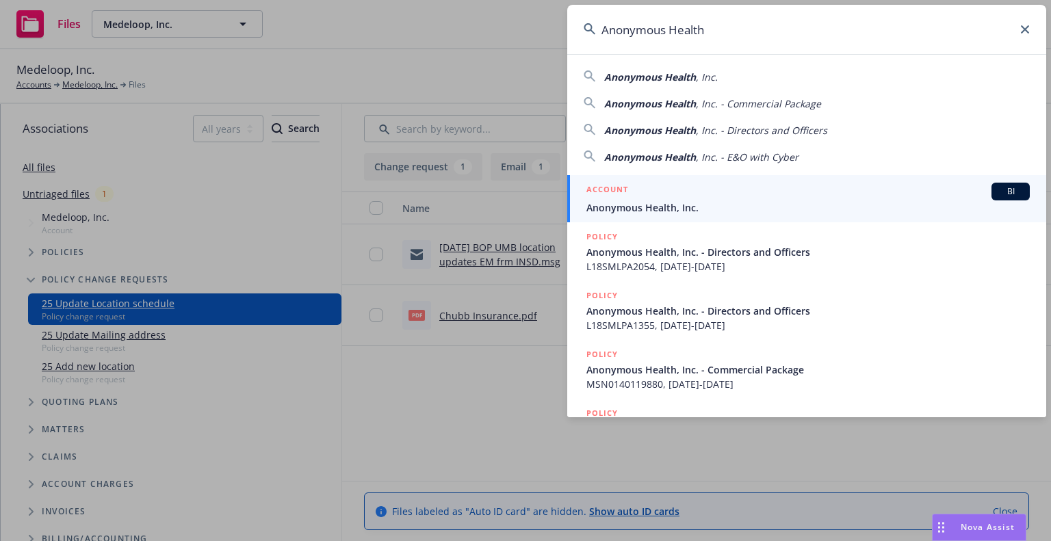
type input "Anonymous Health"
click at [698, 207] on span "Anonymous Health, Inc." at bounding box center [807, 208] width 443 height 14
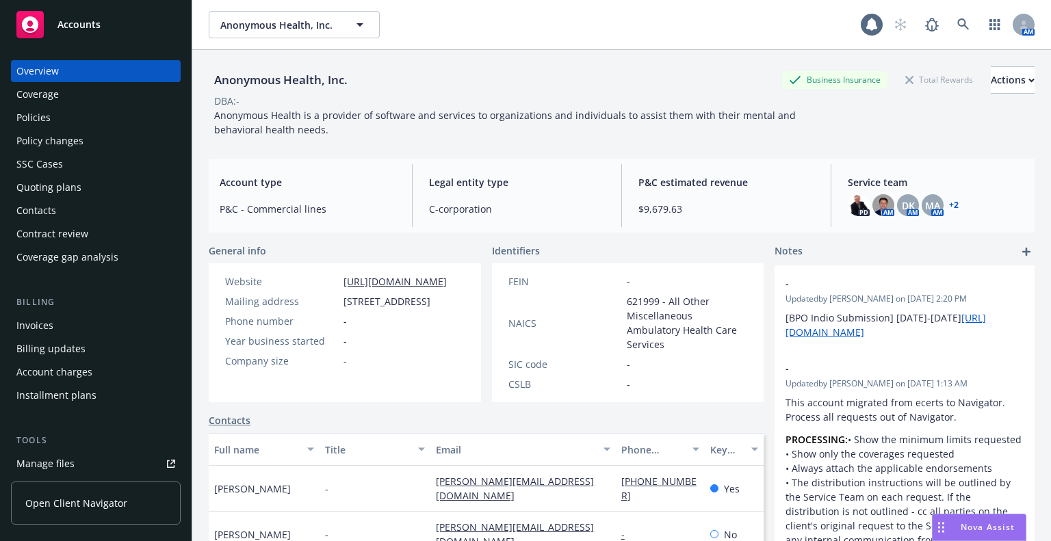
click at [88, 124] on div "Policies" at bounding box center [95, 118] width 159 height 22
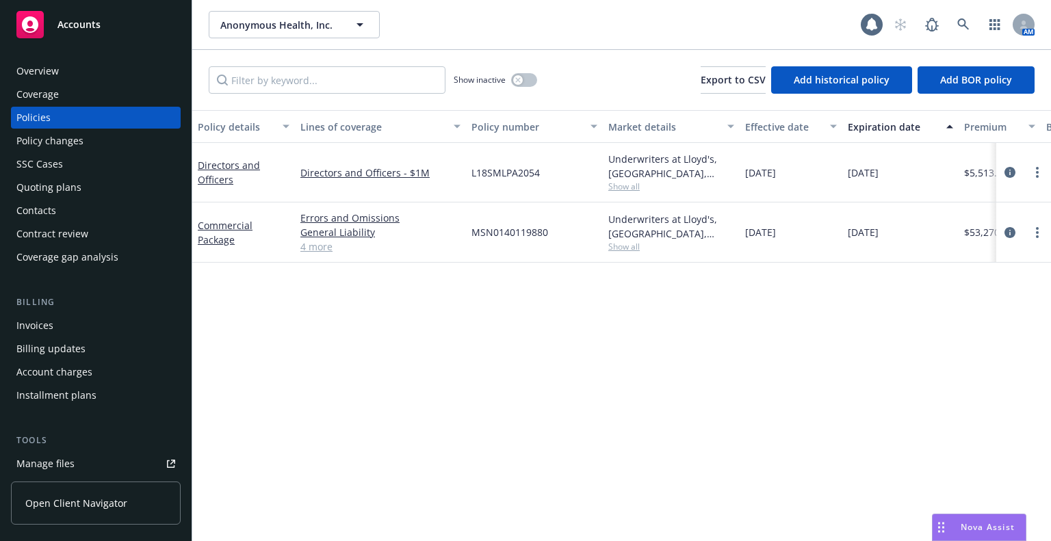
click at [309, 248] on link "4 more" at bounding box center [380, 247] width 160 height 14
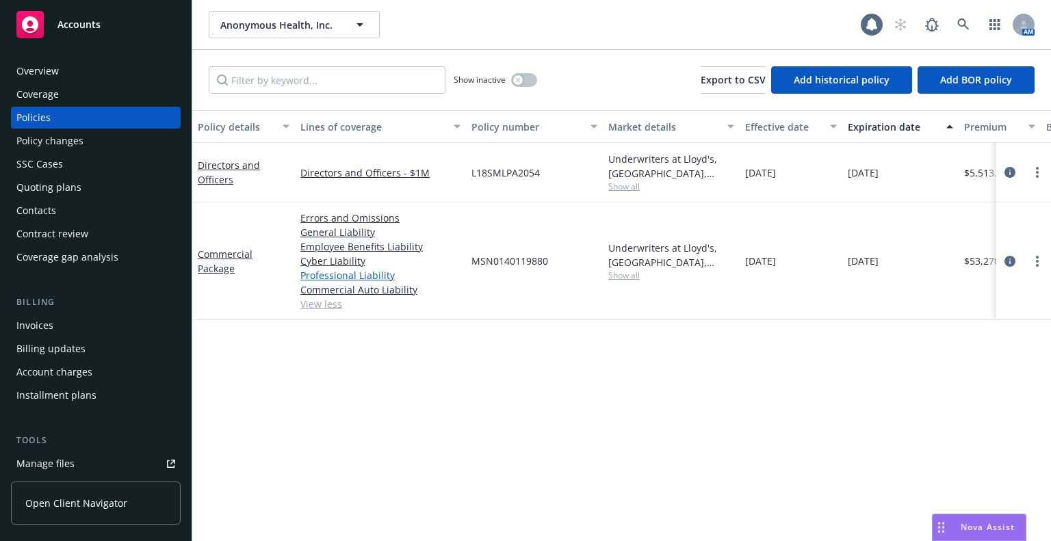
click at [366, 275] on link "Professional Liability" at bounding box center [380, 275] width 160 height 14
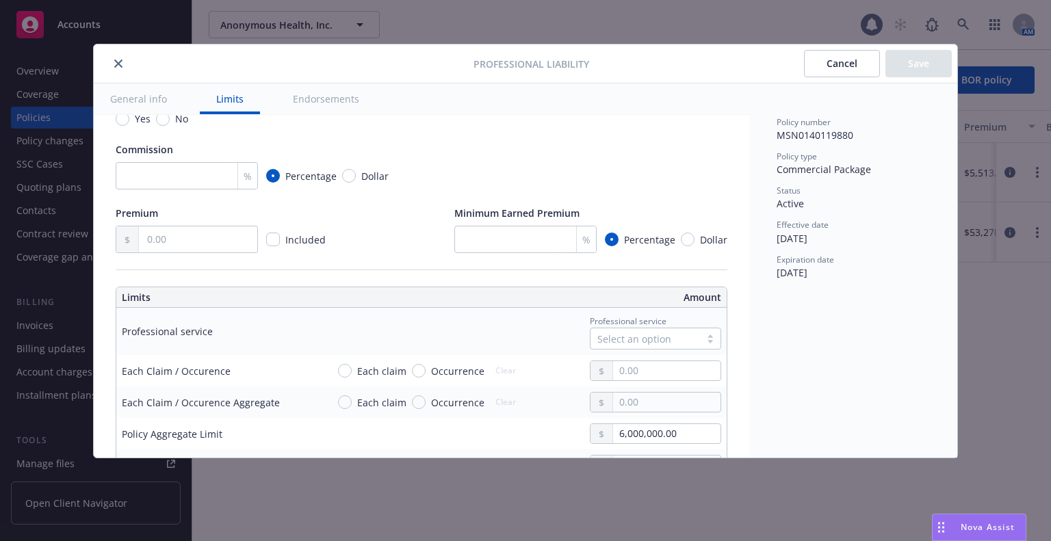
scroll to position [411, 0]
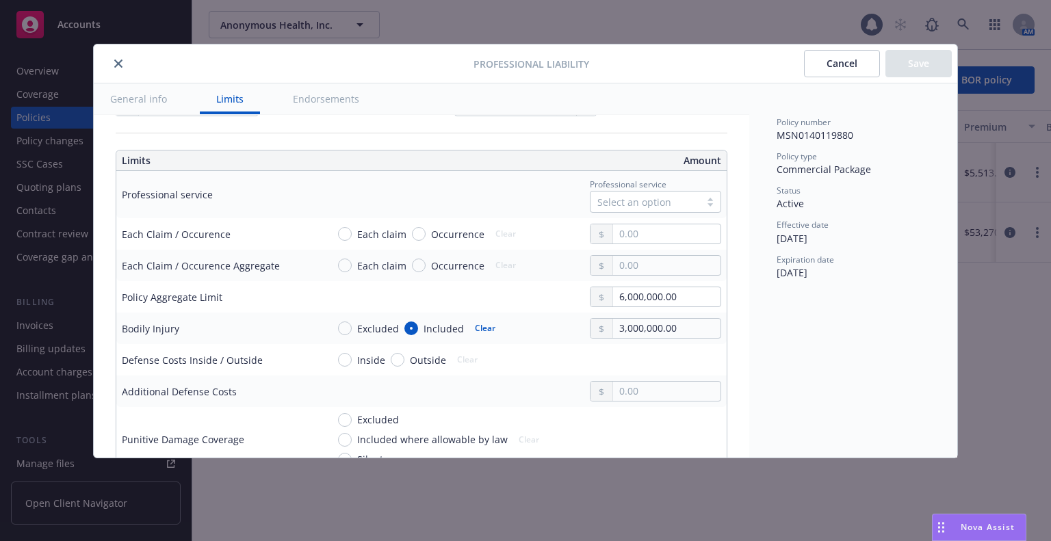
click at [116, 64] on icon "close" at bounding box center [118, 64] width 8 height 8
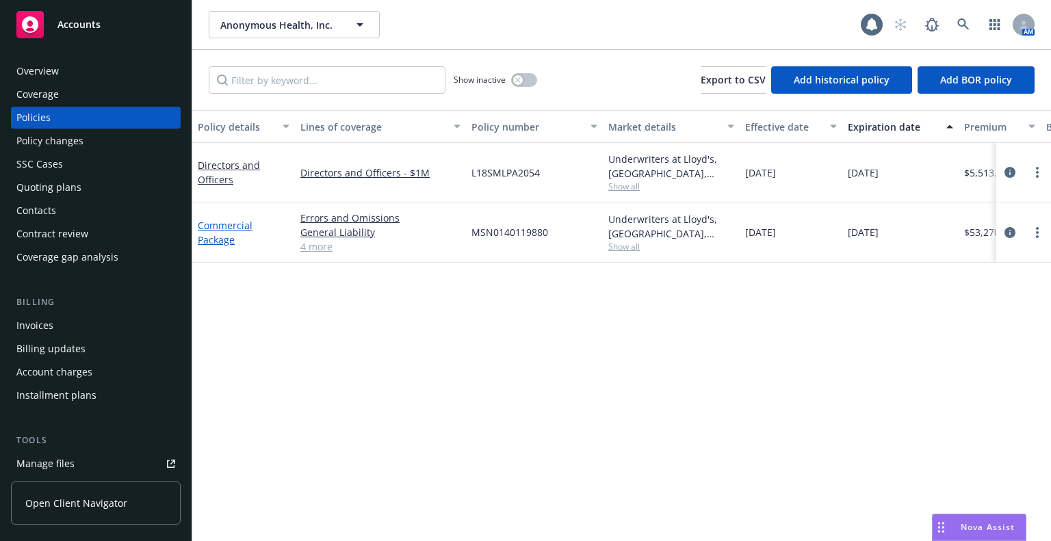
click at [218, 230] on link "Commercial Package" at bounding box center [225, 232] width 55 height 27
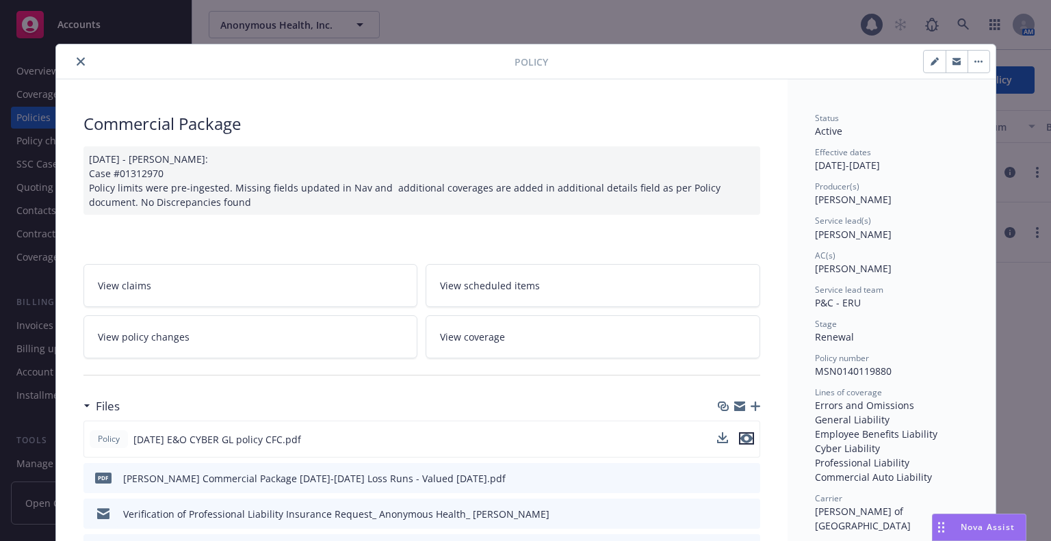
click at [740, 437] on icon "preview file" at bounding box center [746, 439] width 12 height 10
click at [528, 355] on link "View coverage" at bounding box center [593, 336] width 335 height 43
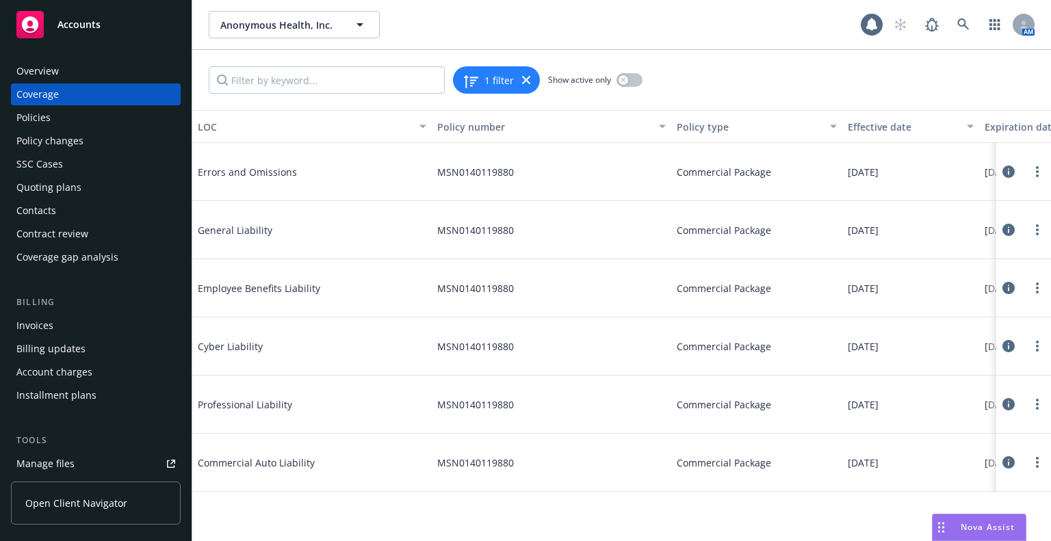
click at [1007, 172] on icon at bounding box center [1009, 172] width 12 height 12
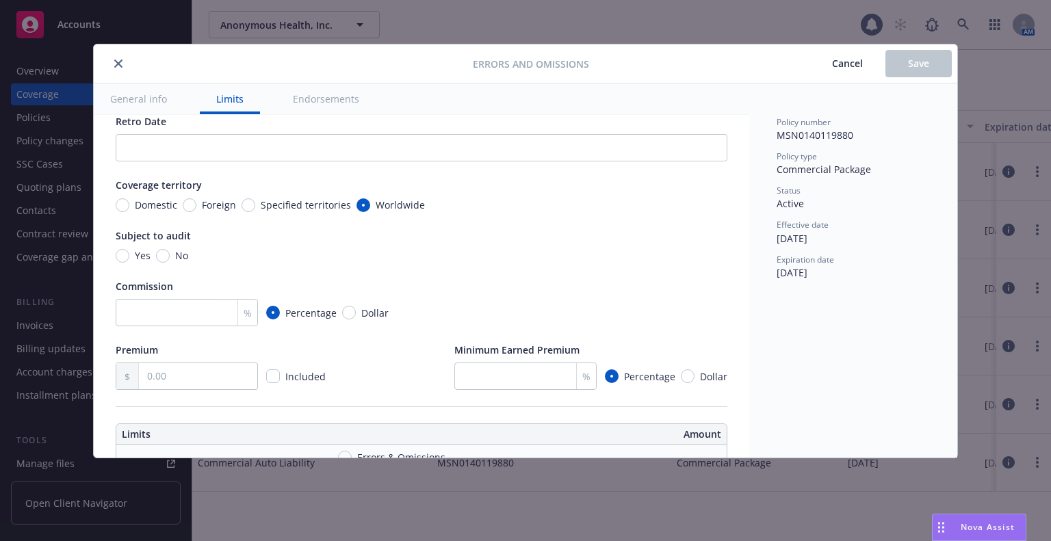
scroll to position [274, 0]
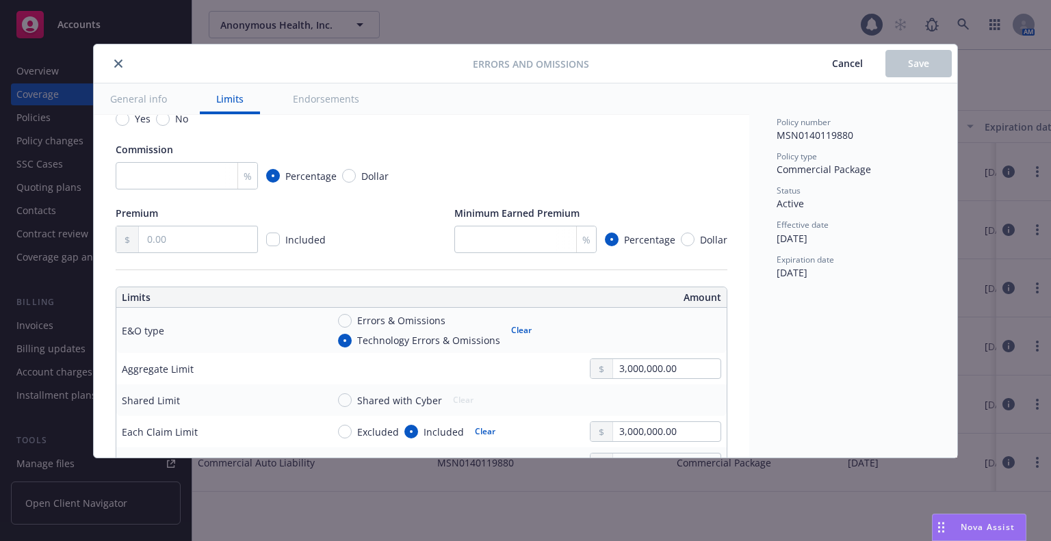
click at [844, 71] on button "Cancel" at bounding box center [848, 63] width 76 height 27
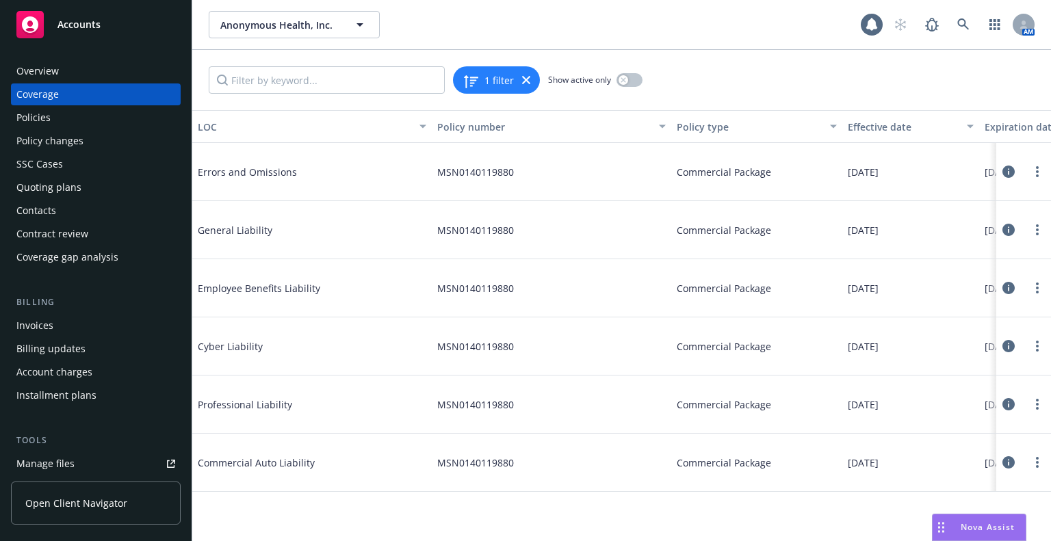
click at [1008, 402] on icon at bounding box center [1009, 404] width 12 height 12
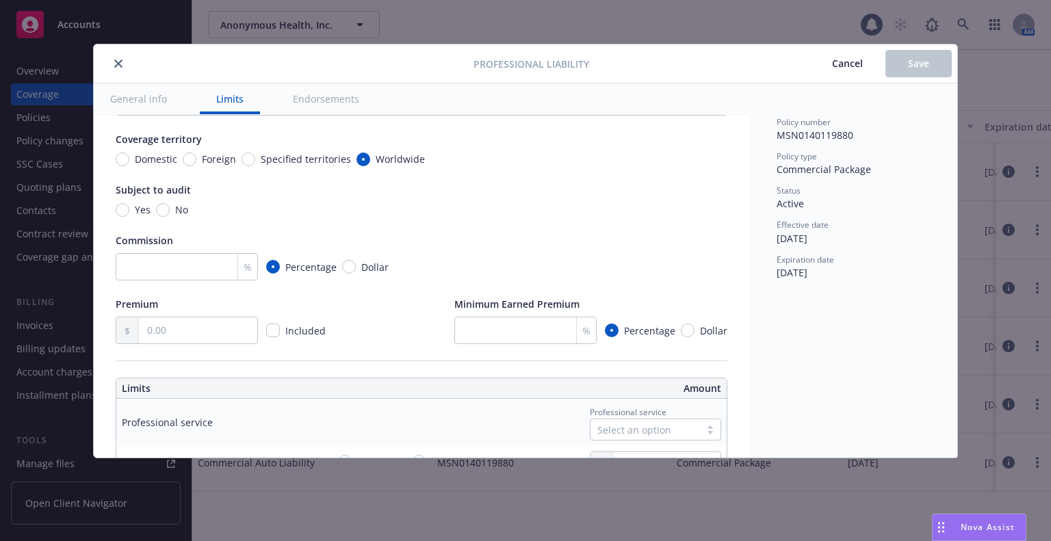
scroll to position [274, 0]
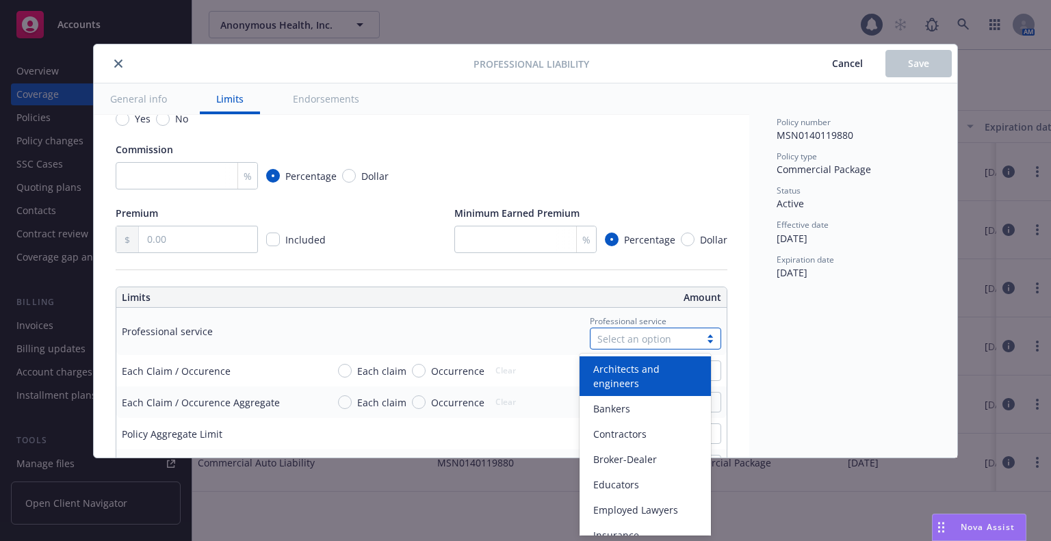
click at [632, 334] on div "Select an option" at bounding box center [645, 339] width 96 height 14
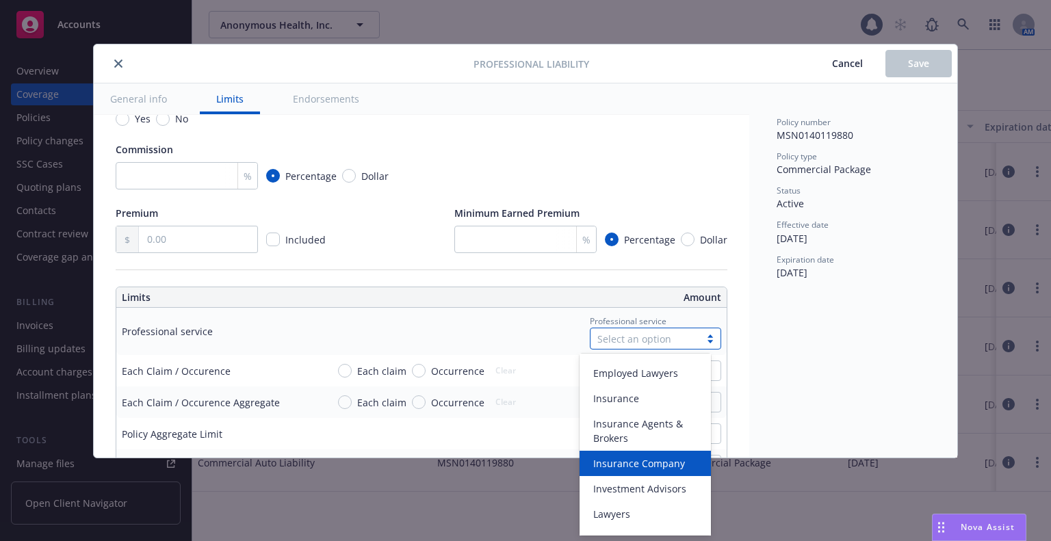
scroll to position [257, 0]
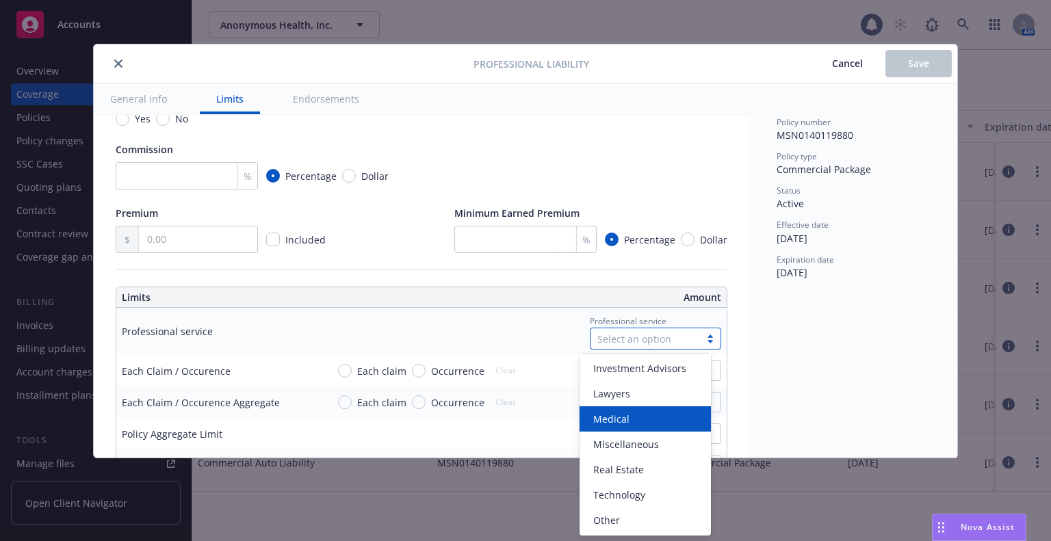
click at [635, 430] on div "Medical" at bounding box center [645, 418] width 131 height 25
type textarea "x"
type input "Medical"
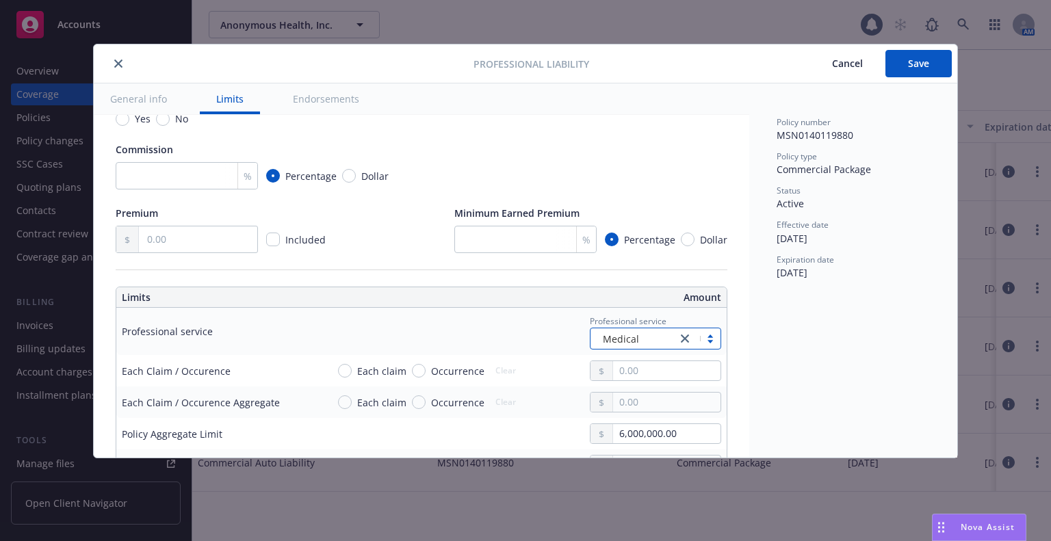
type textarea "x"
click at [367, 365] on span "Each claim" at bounding box center [381, 371] width 49 height 14
click at [352, 365] on input "Each claim" at bounding box center [345, 371] width 14 height 14
radio input "true"
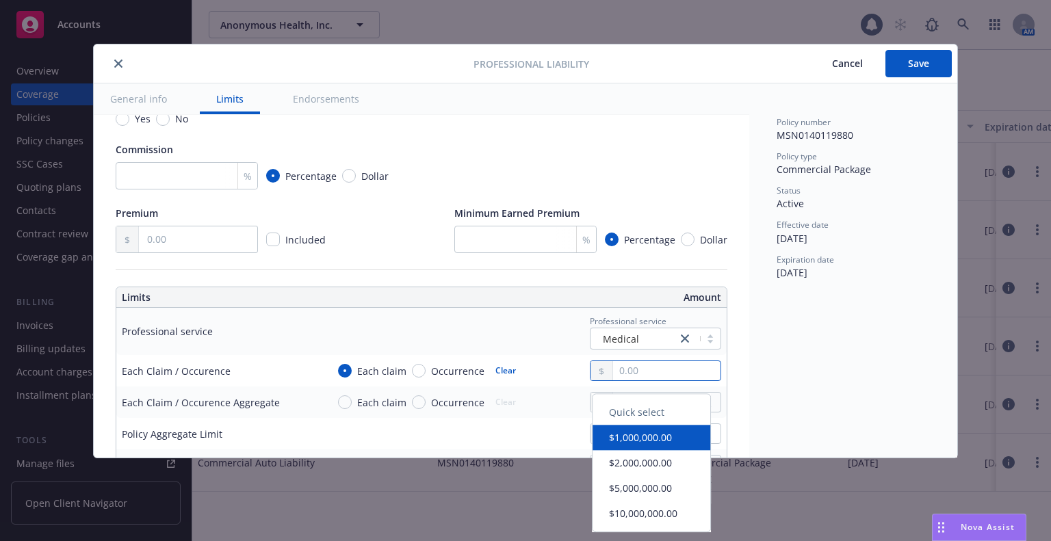
click at [635, 380] on input "text" at bounding box center [666, 370] width 107 height 19
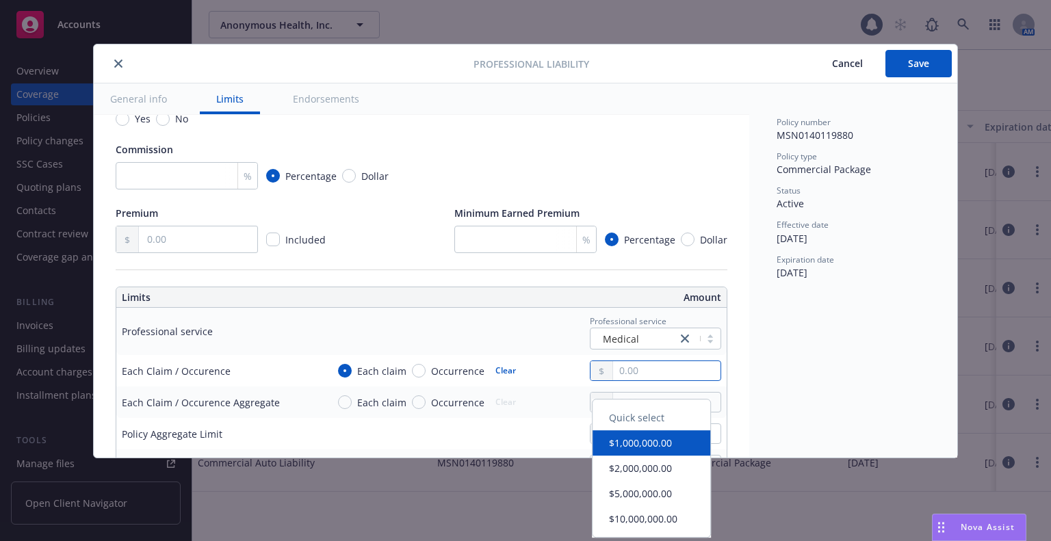
type textarea "x"
type input "3.00"
type textarea "x"
type input "30.00"
type textarea "x"
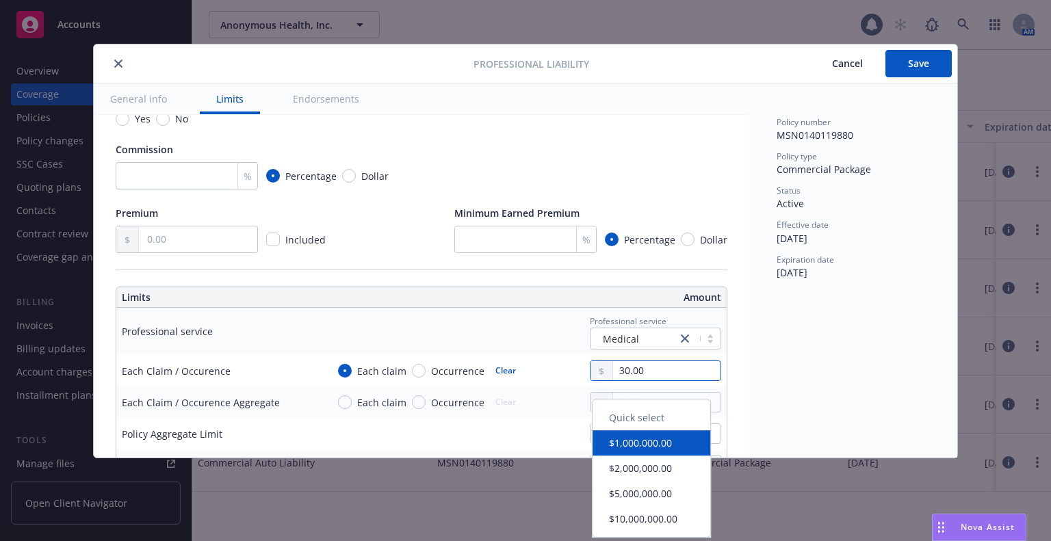
type input "300.00"
type textarea "x"
type input "3,000.00"
type textarea "x"
type input "30,000.00"
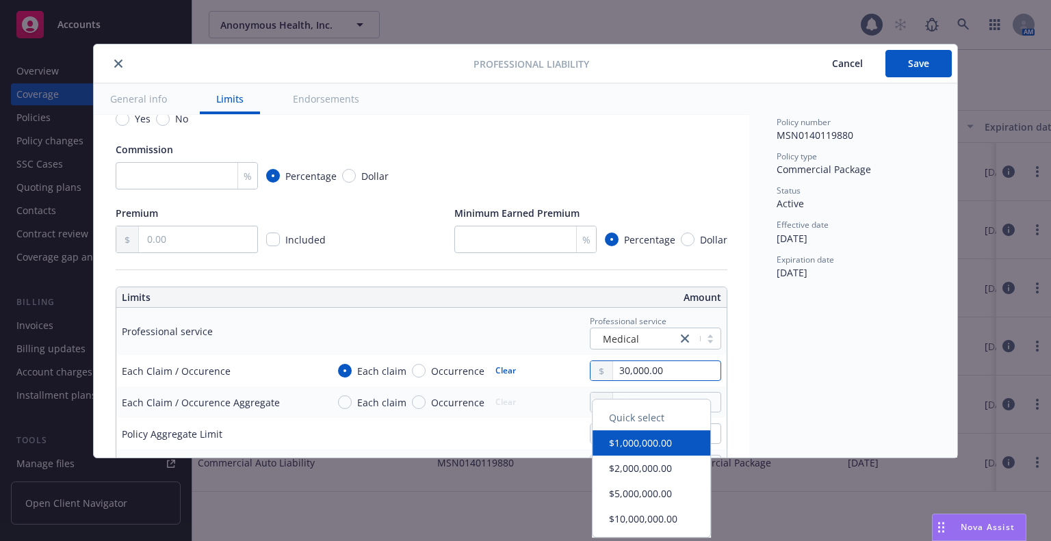
type textarea "x"
type input "300,000.00"
type textarea "x"
type input "3,000,000.00"
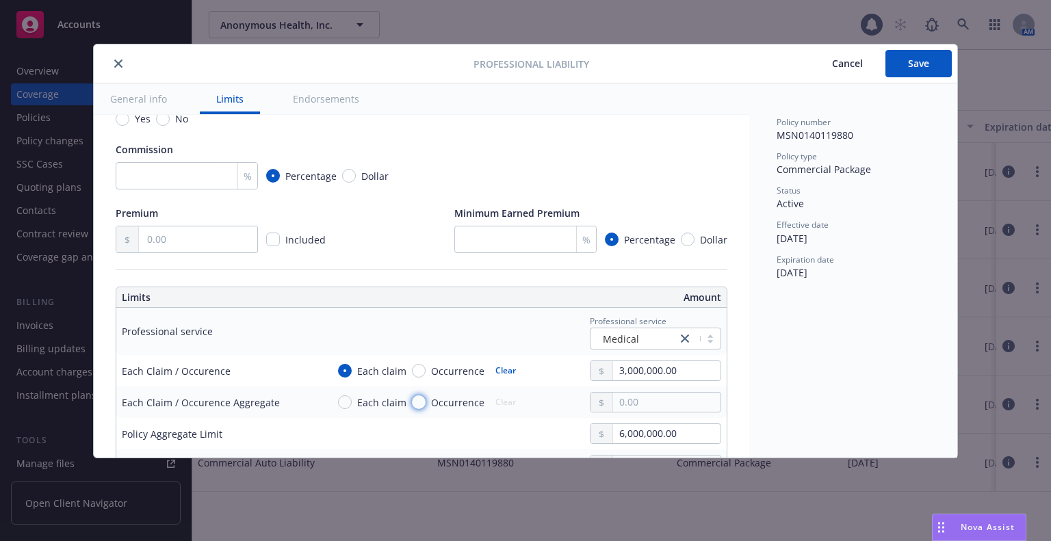
click at [412, 396] on input "Occurrence" at bounding box center [419, 403] width 14 height 14
radio input "true"
type textarea "x"
click at [338, 396] on input "Each claim" at bounding box center [345, 403] width 14 height 14
radio input "true"
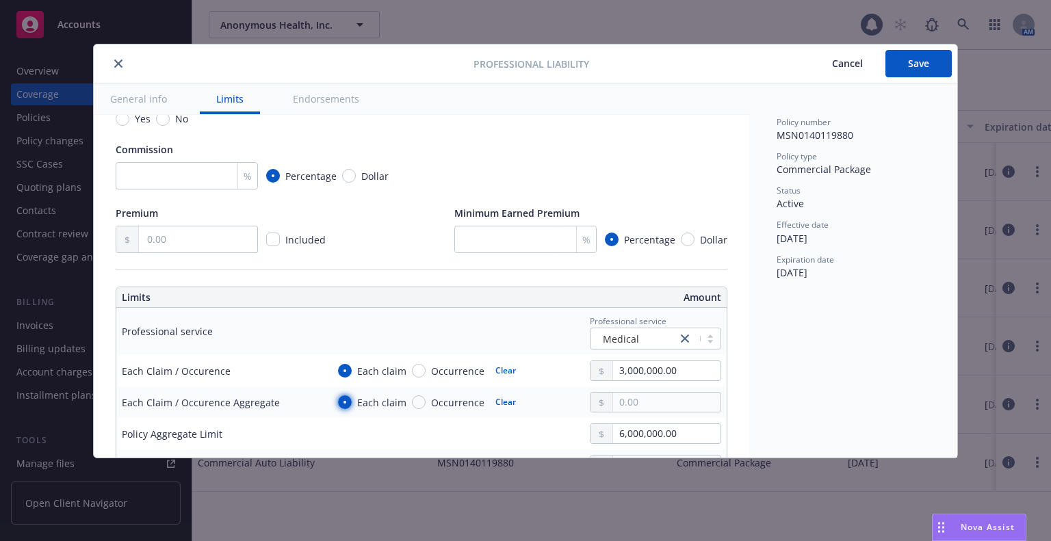
type textarea "x"
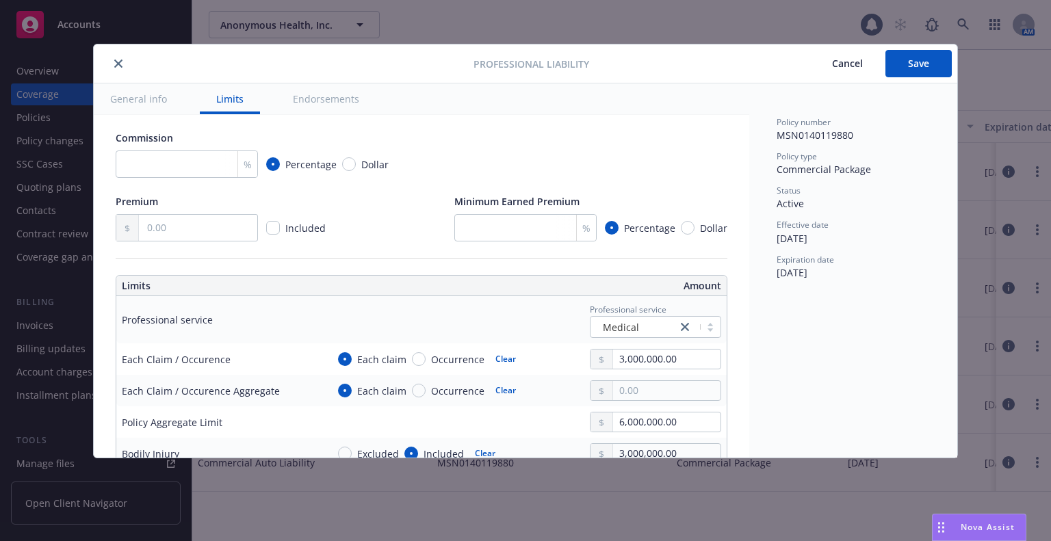
click at [752, 397] on div "Policy number MSN0140119880 Policy type Commercial Package Status Active Effect…" at bounding box center [853, 270] width 208 height 374
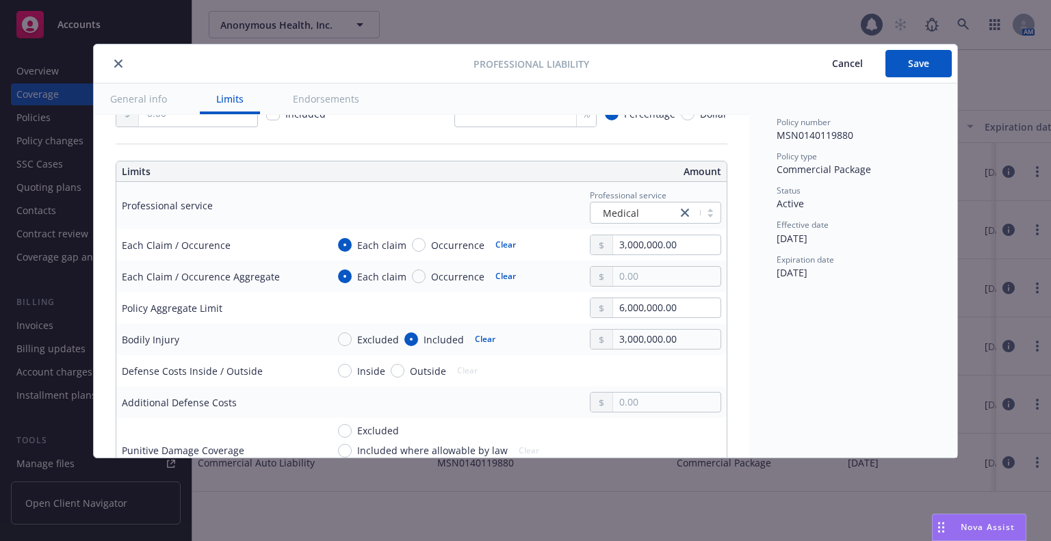
scroll to position [422, 0]
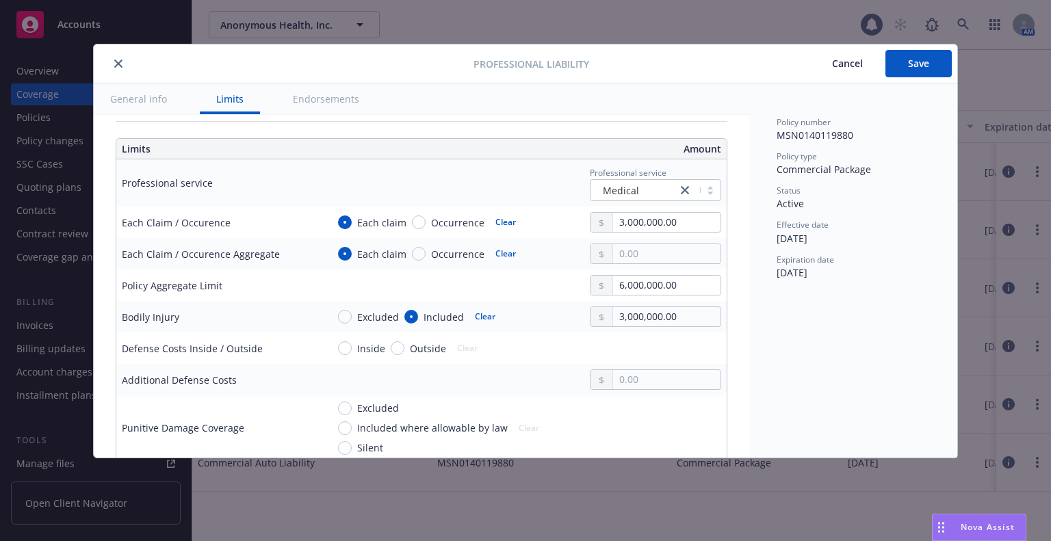
click at [503, 232] on button "Clear" at bounding box center [505, 222] width 37 height 19
type textarea "x"
radio input "false"
click at [504, 263] on button "Clear" at bounding box center [505, 253] width 37 height 19
type textarea "x"
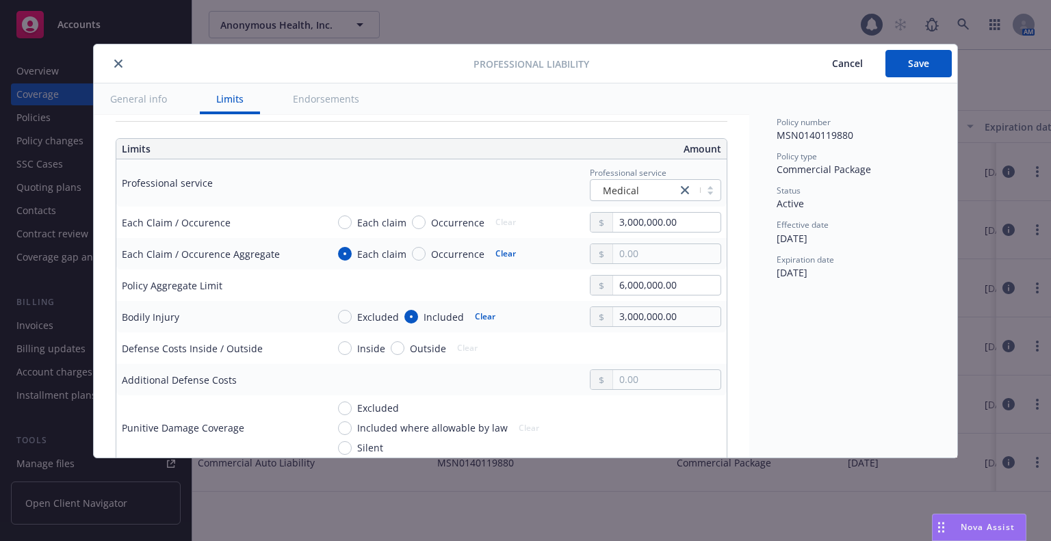
radio input "false"
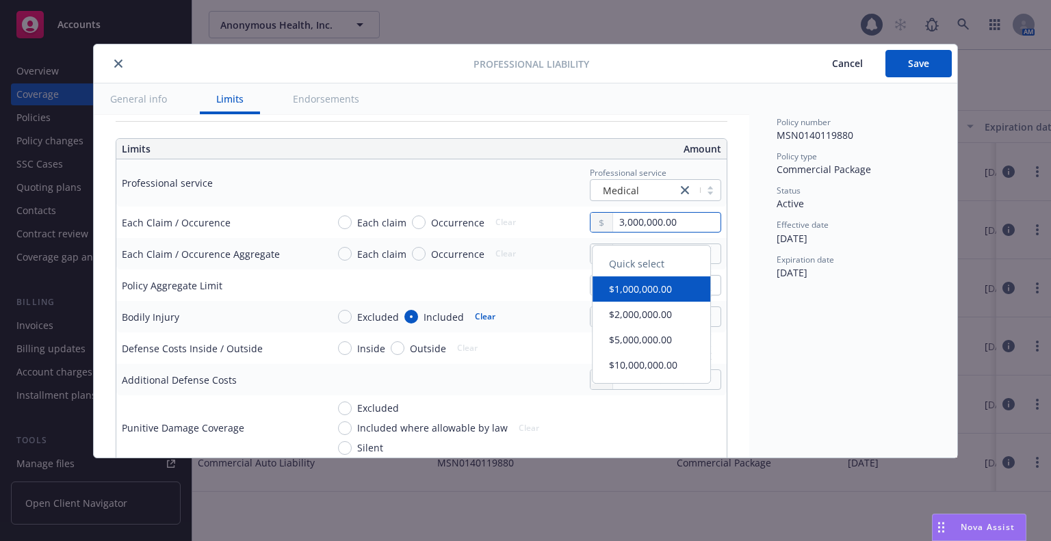
drag, startPoint x: 679, startPoint y: 235, endPoint x: 474, endPoint y: 229, distance: 204.7
click at [474, 229] on div "Each claim Occurrence Clear 3,000,000.00" at bounding box center [524, 222] width 394 height 21
type textarea "x"
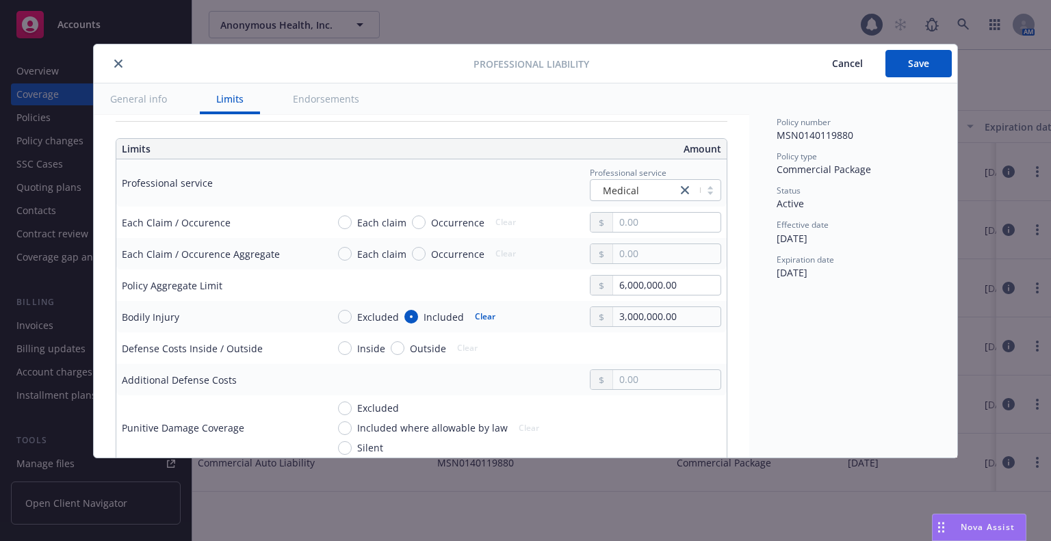
click at [452, 226] on div "Each claim Occurrence" at bounding box center [411, 223] width 146 height 14
click at [380, 218] on span "Each claim" at bounding box center [381, 223] width 49 height 14
click at [352, 218] on input "Each claim" at bounding box center [345, 223] width 14 height 14
radio input "true"
click at [645, 232] on input "text" at bounding box center [666, 222] width 107 height 19
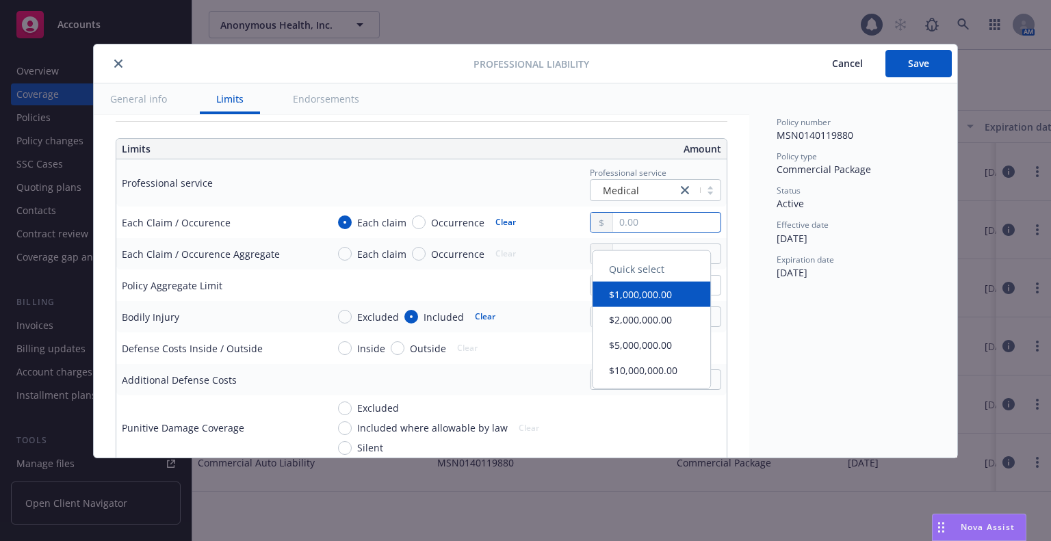
type textarea "x"
type input "3.00"
type textarea "x"
type input "30.00"
type textarea "x"
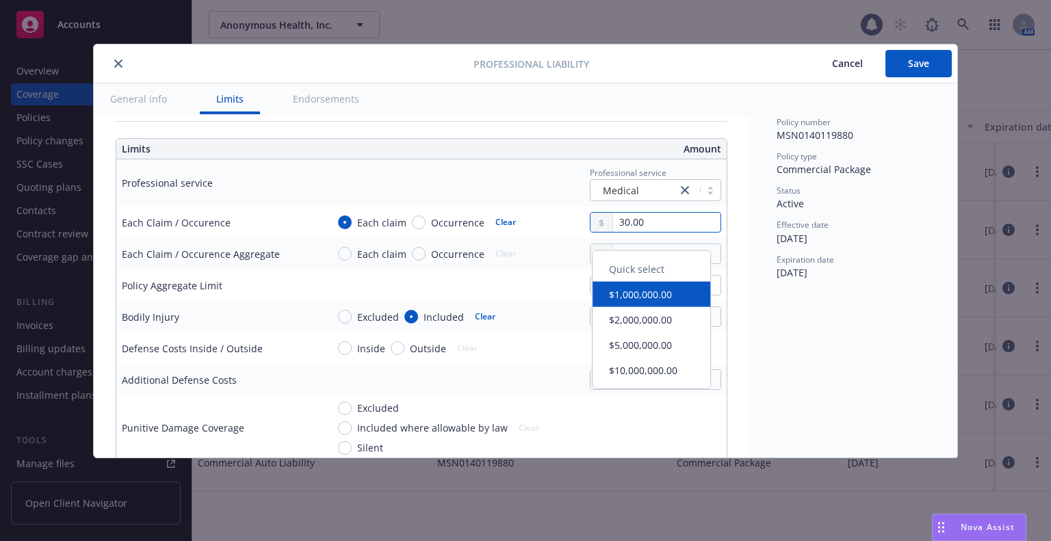
type input "300.00"
type textarea "x"
type input "3,000.00"
type textarea "x"
type input "30,000.00"
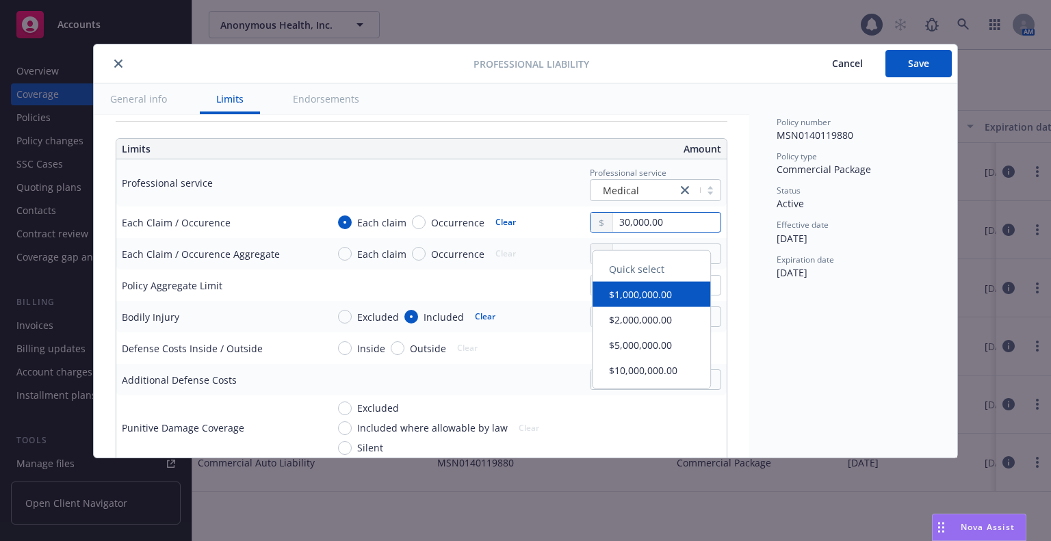
type textarea "x"
type input "300,000.00"
type textarea "x"
type input "3,000,000.00"
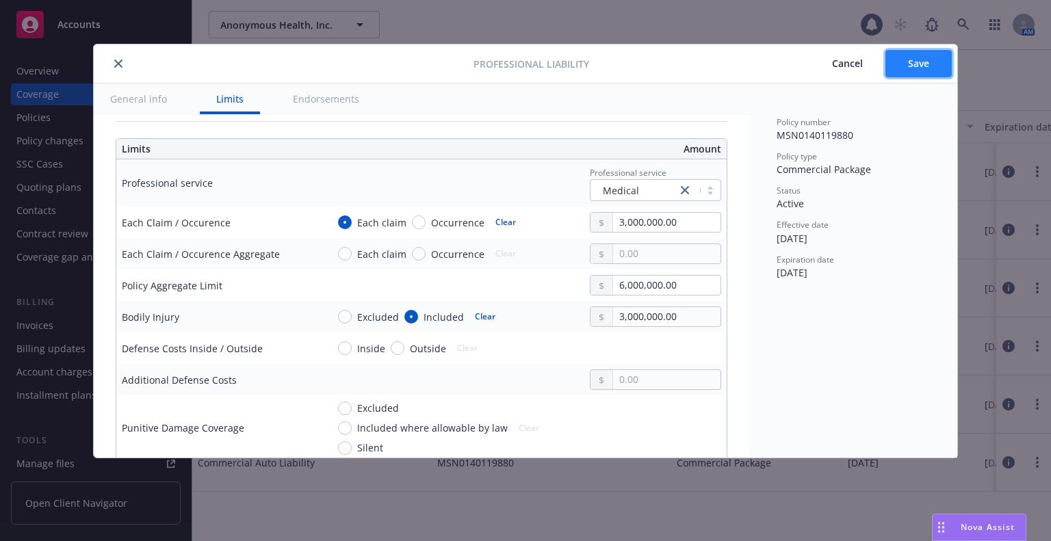
click at [924, 75] on button "Save" at bounding box center [918, 63] width 66 height 27
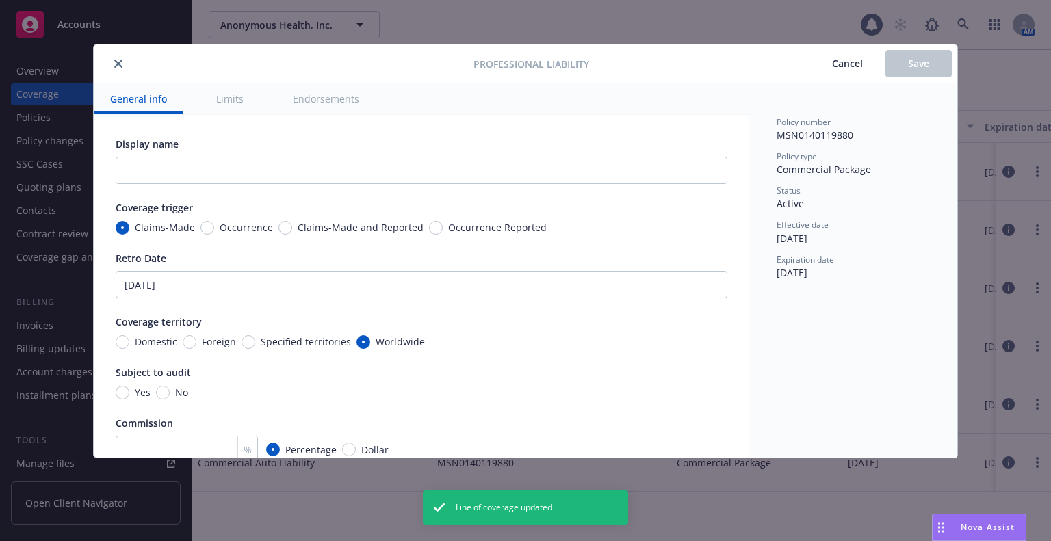
type textarea "x"
radio input "true"
type input "3,000,000.00"
type textarea "x"
type input "Medical"
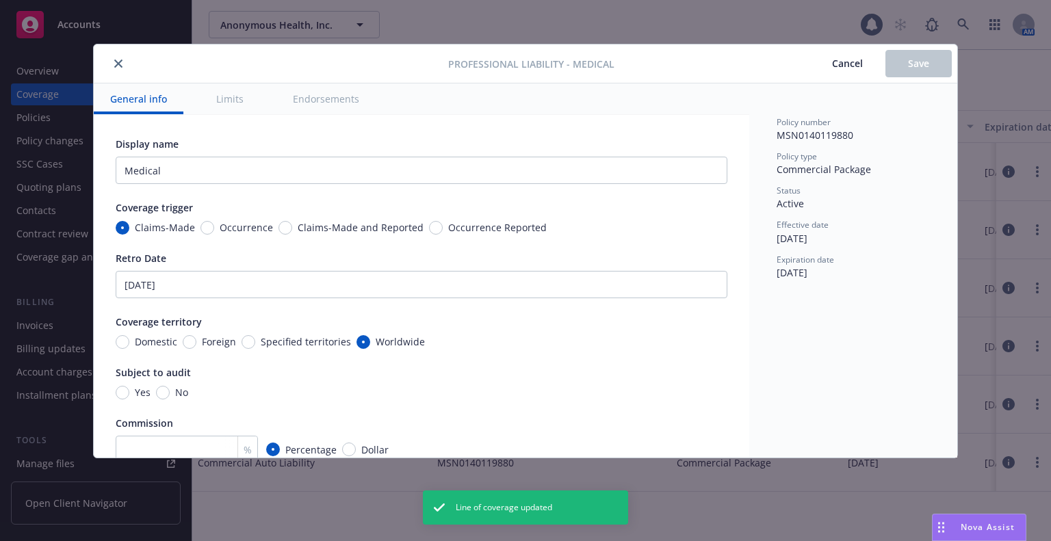
click at [843, 69] on span "Cancel" at bounding box center [847, 63] width 31 height 13
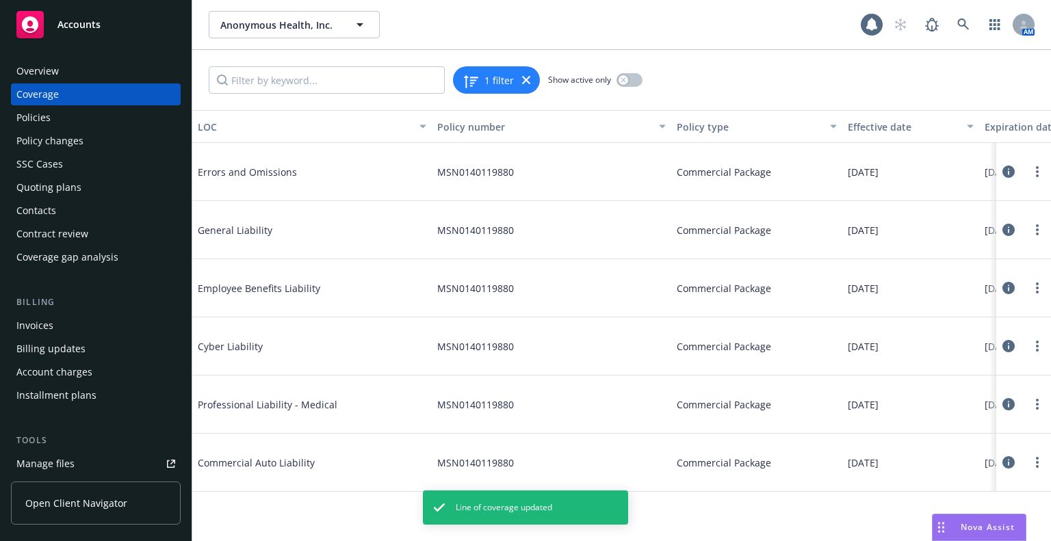
click at [1005, 406] on icon at bounding box center [1009, 404] width 12 height 12
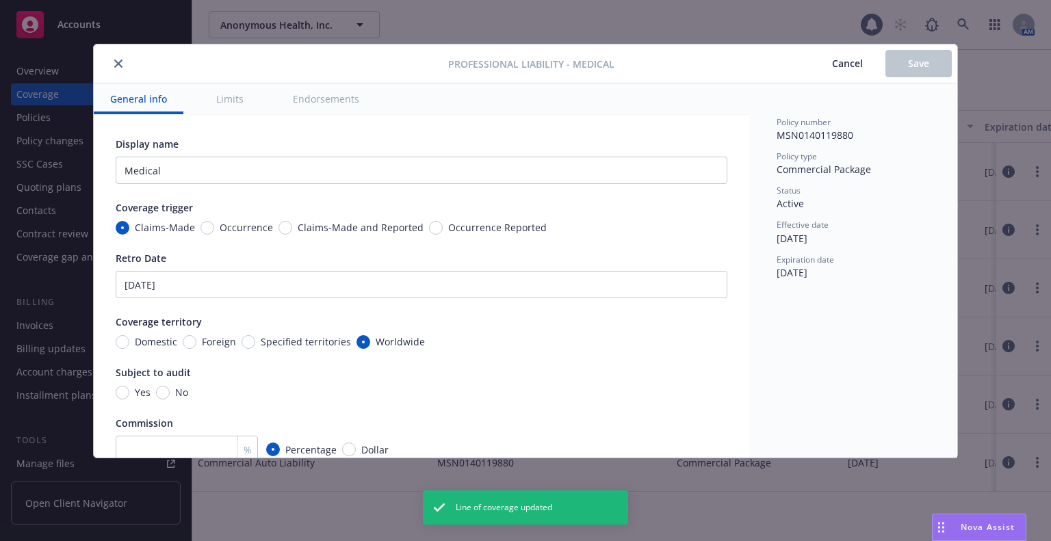
type textarea "x"
click at [853, 60] on span "Cancel" at bounding box center [847, 63] width 31 height 13
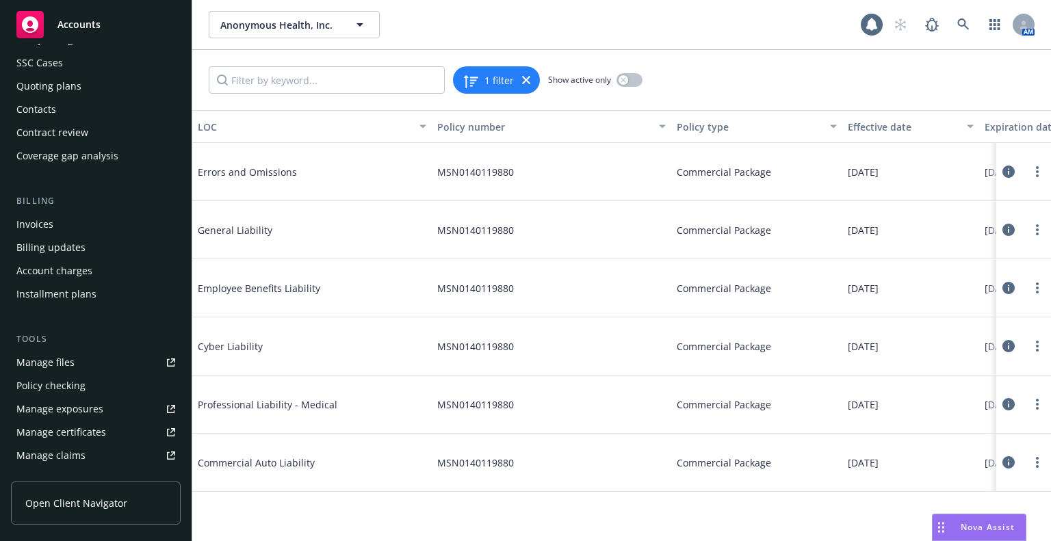
scroll to position [137, 0]
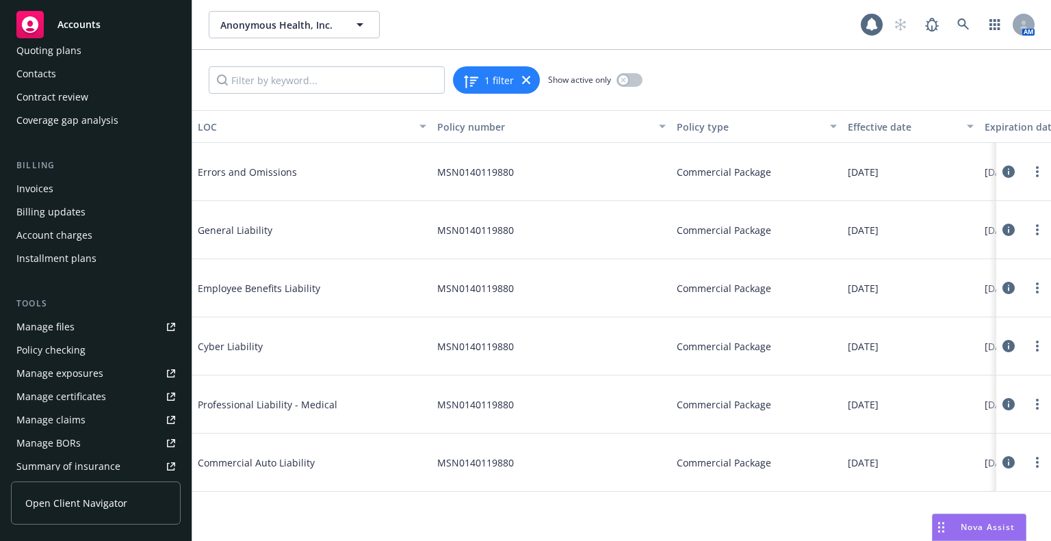
click at [66, 339] on div "Policy checking" at bounding box center [50, 350] width 69 height 22
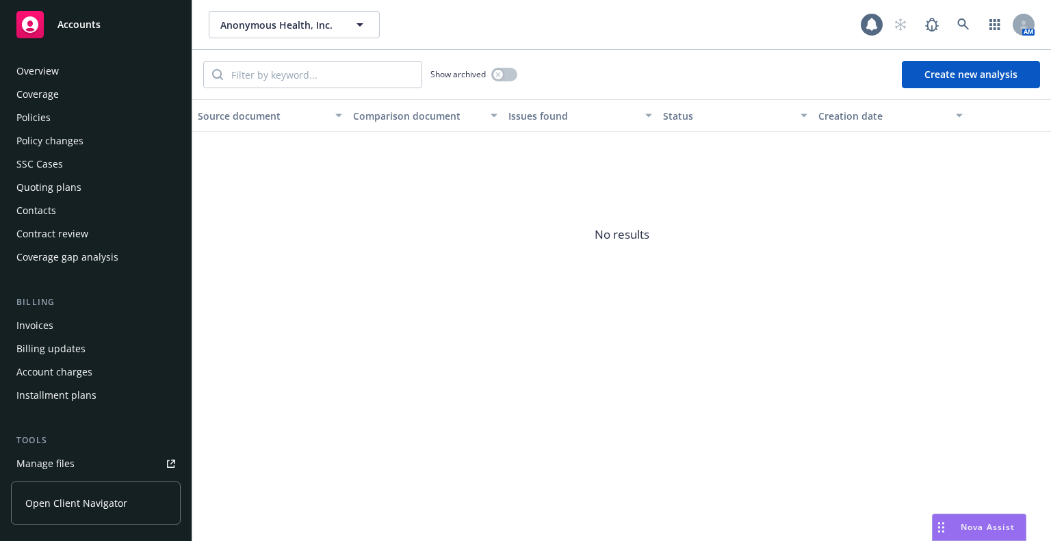
scroll to position [194, 0]
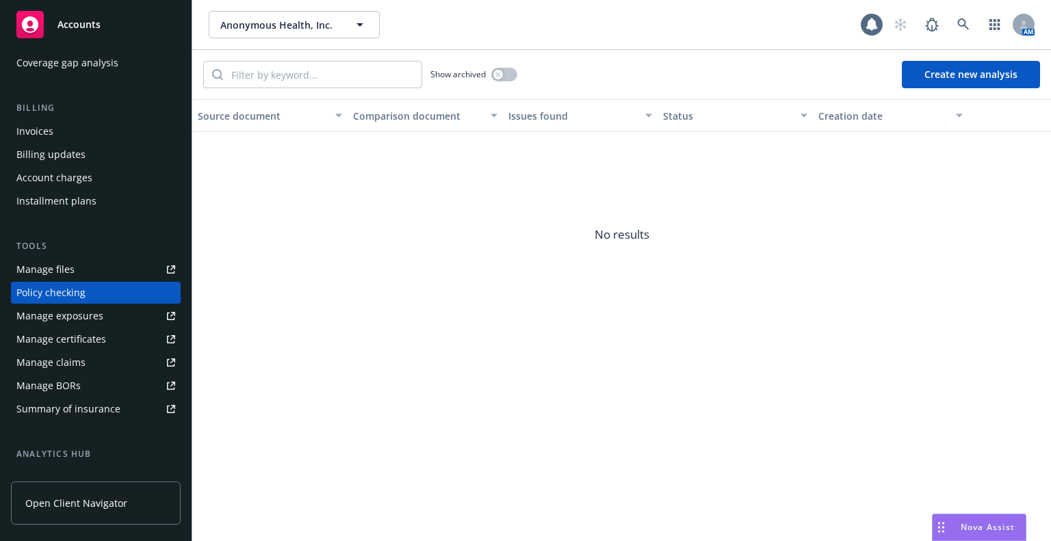
click at [65, 276] on div "Manage files" at bounding box center [45, 270] width 58 height 22
